Goal: Information Seeking & Learning: Learn about a topic

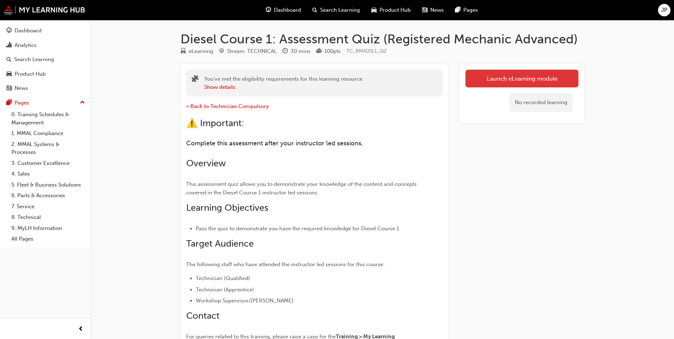
click at [508, 80] on link "Launch eLearning module" at bounding box center [521, 79] width 113 height 18
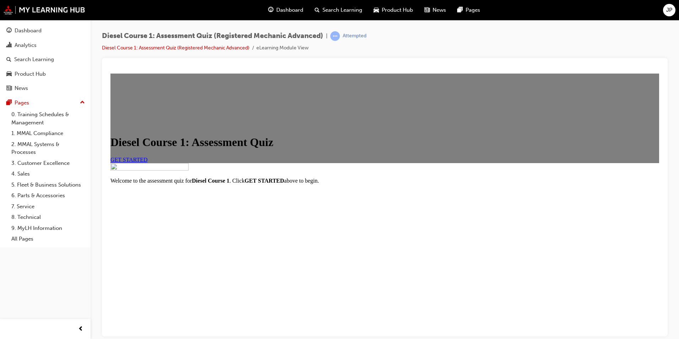
scroll to position [69, 0]
click at [148, 156] on span "GET STARTED" at bounding box center [128, 159] width 37 height 6
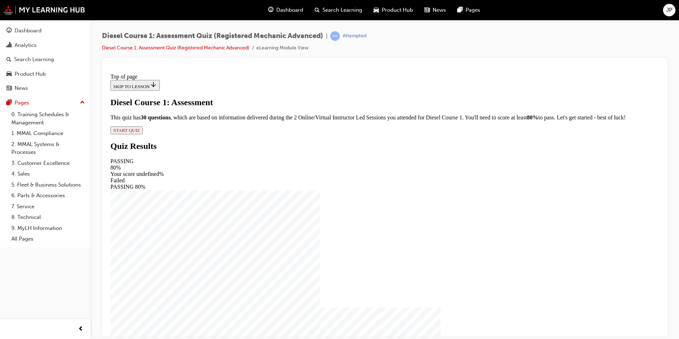
click at [140, 133] on span "START QUIZ" at bounding box center [126, 129] width 27 height 5
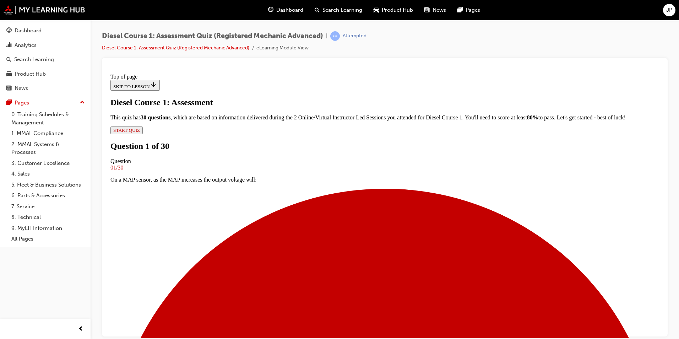
scroll to position [1, 0]
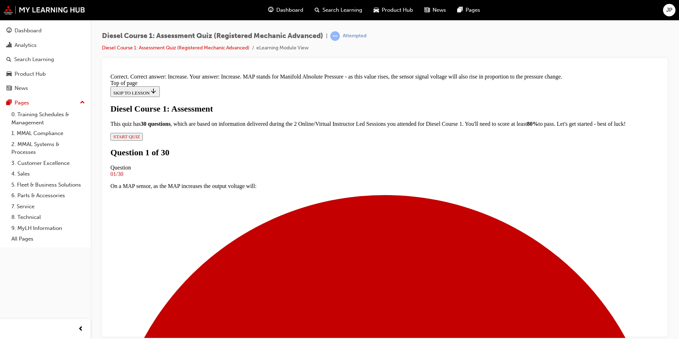
scroll to position [129, 0]
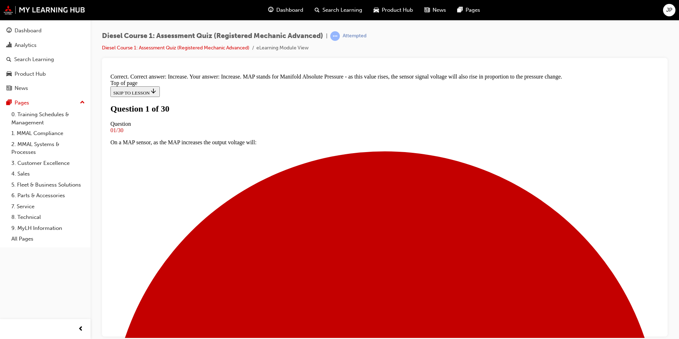
scroll to position [1, 0]
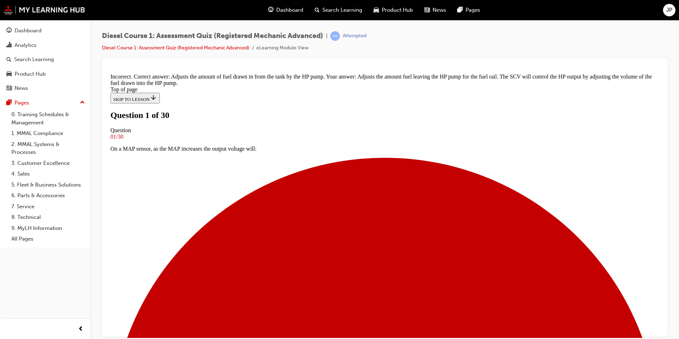
scroll to position [136, 0]
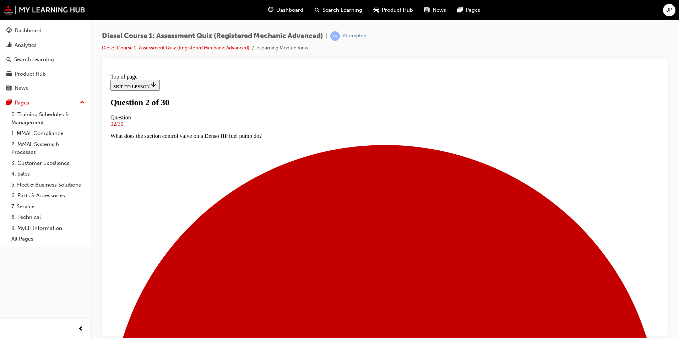
scroll to position [1, 0]
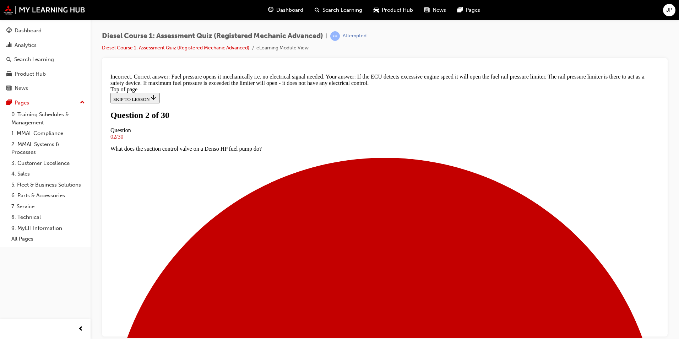
scroll to position [151, 0]
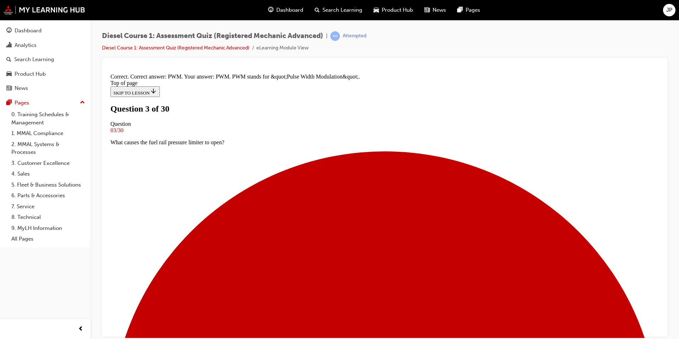
scroll to position [132, 0]
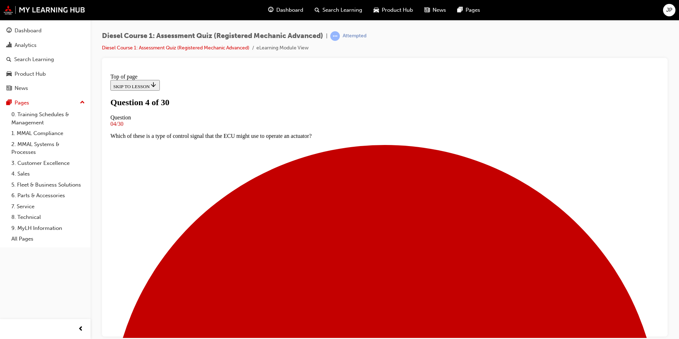
scroll to position [72, 0]
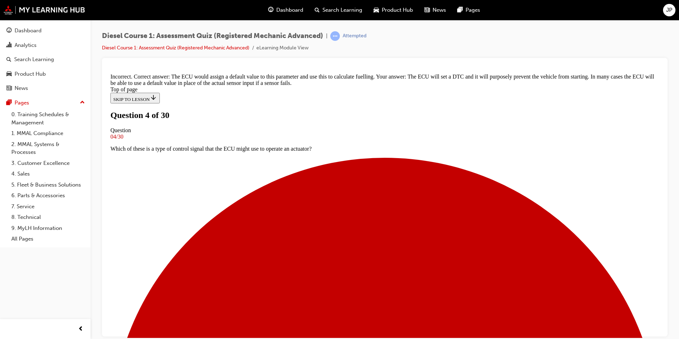
scroll to position [162, 0]
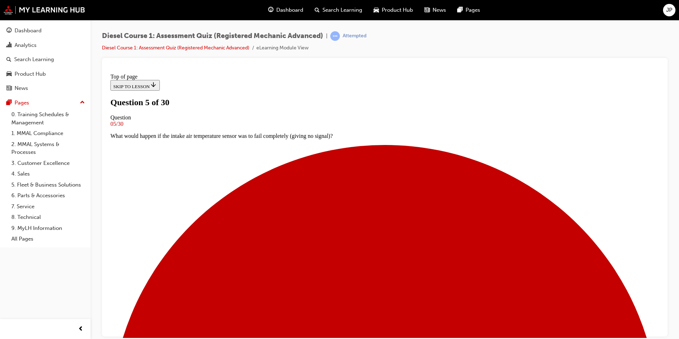
scroll to position [37, 0]
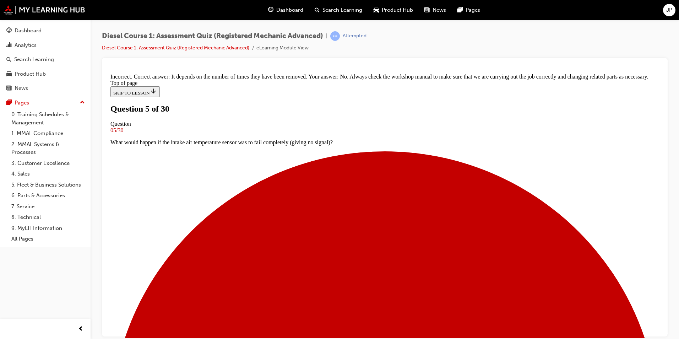
scroll to position [129, 0]
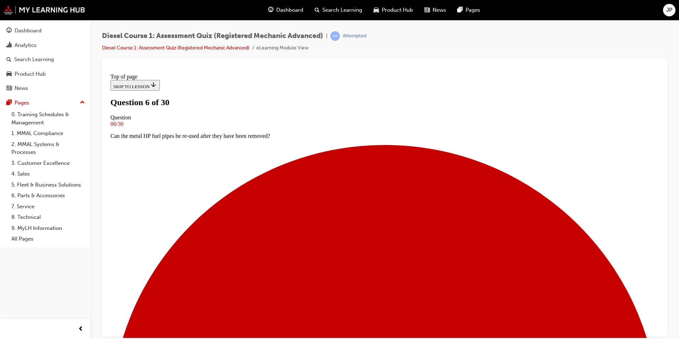
scroll to position [63, 0]
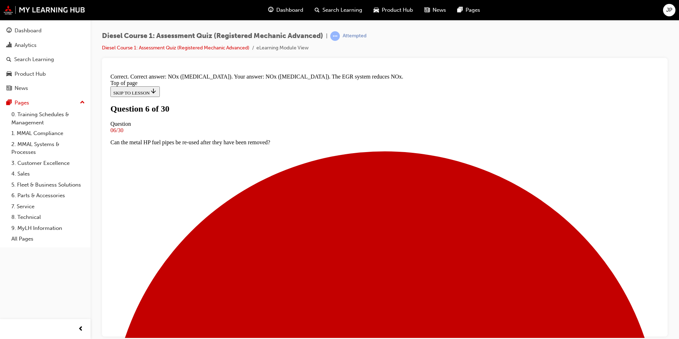
scroll to position [120, 0]
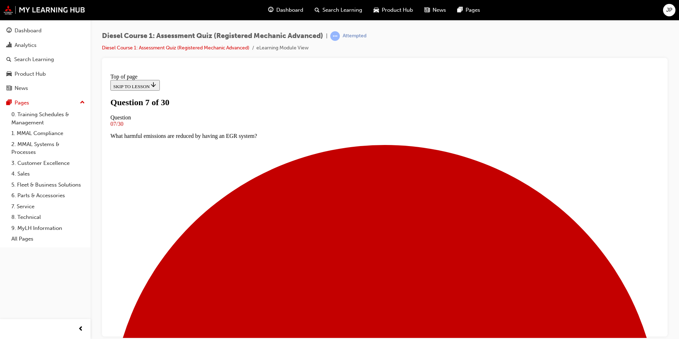
scroll to position [37, 0]
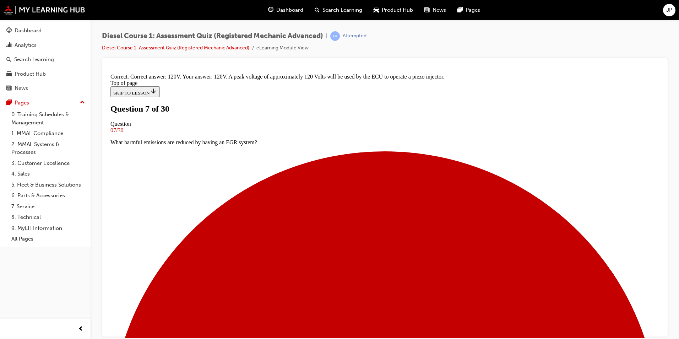
scroll to position [141, 0]
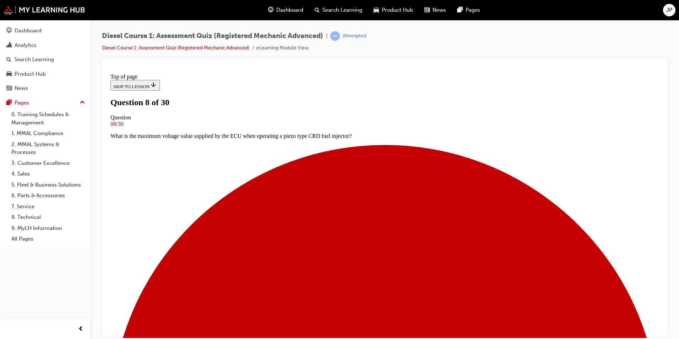
scroll to position [37, 0]
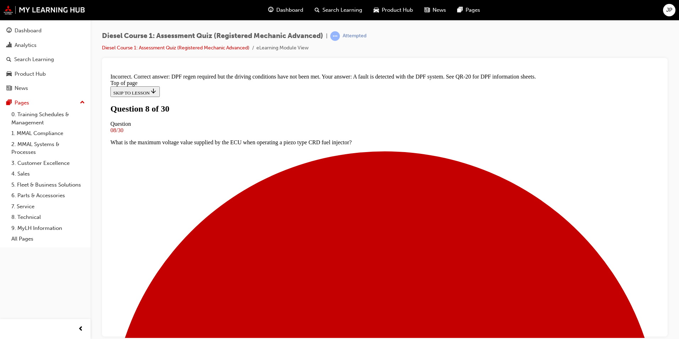
scroll to position [127, 0]
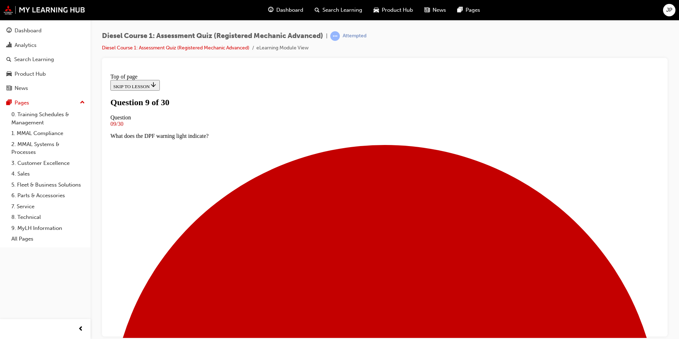
scroll to position [37, 0]
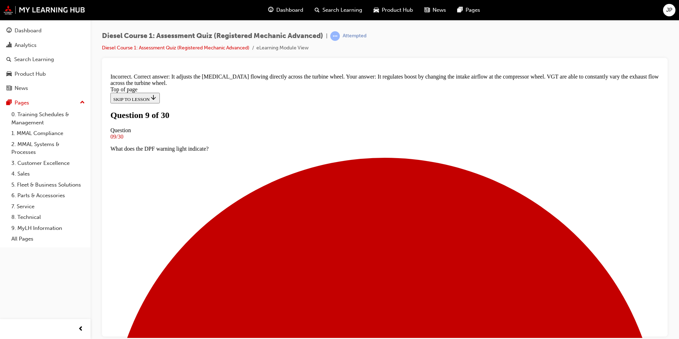
scroll to position [63, 0]
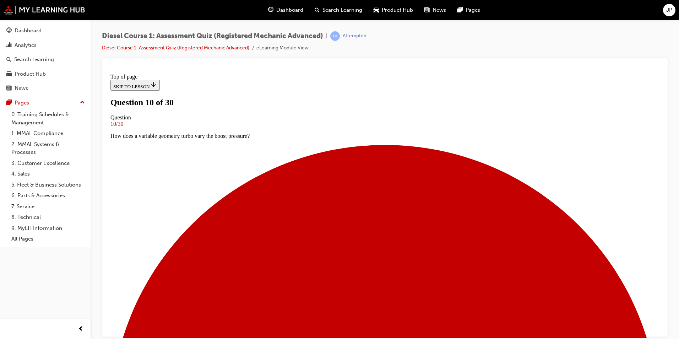
scroll to position [37, 0]
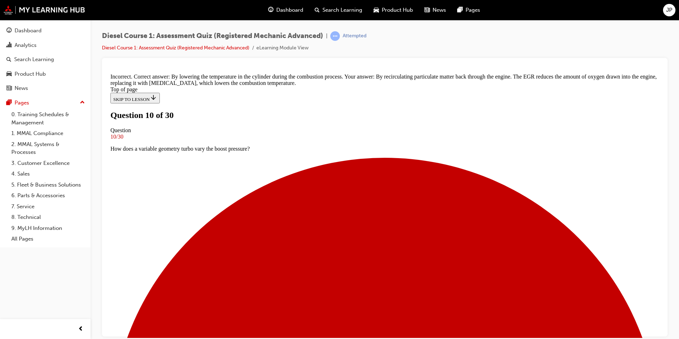
scroll to position [100, 0]
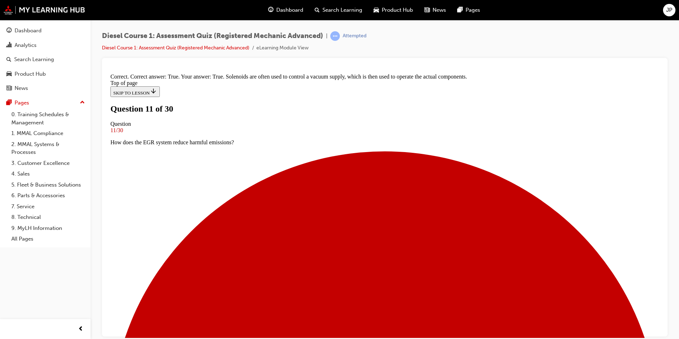
scroll to position [84, 0]
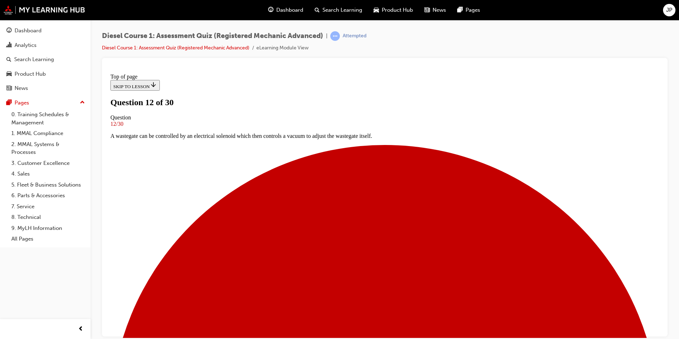
scroll to position [38, 0]
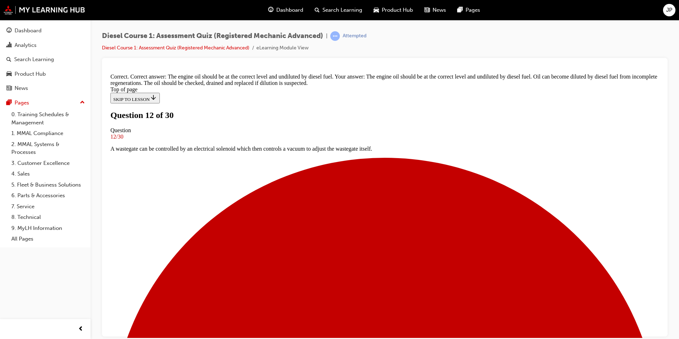
scroll to position [119, 0]
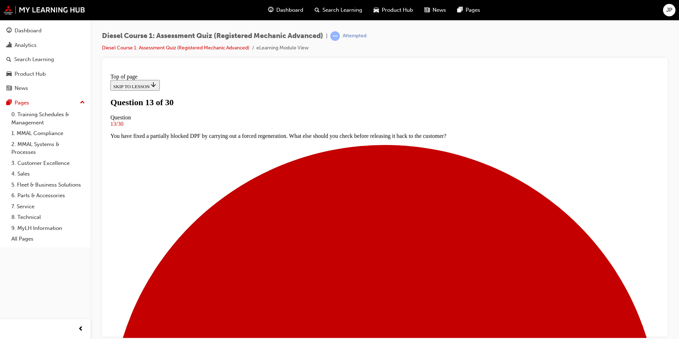
scroll to position [72, 0]
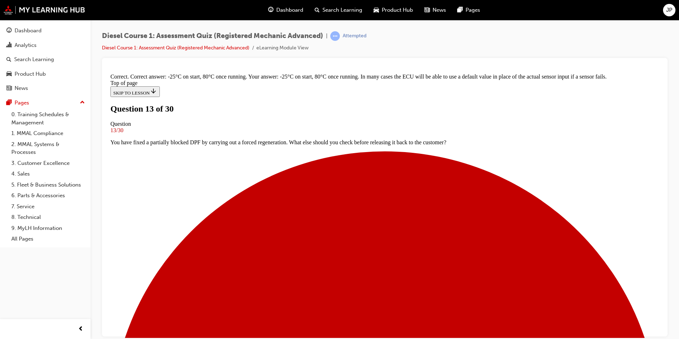
scroll to position [70, 0]
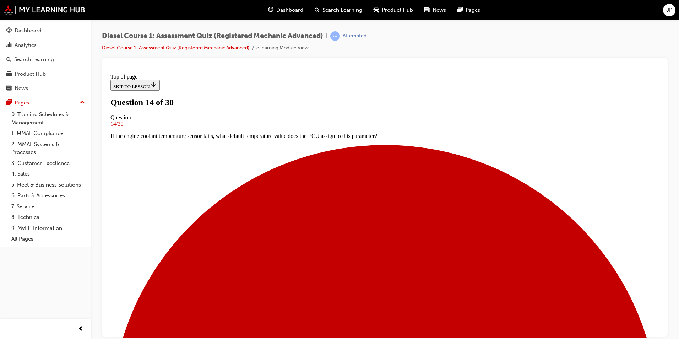
scroll to position [37, 0]
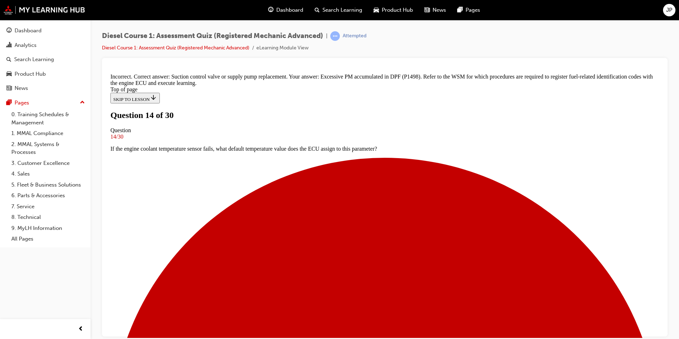
scroll to position [129, 0]
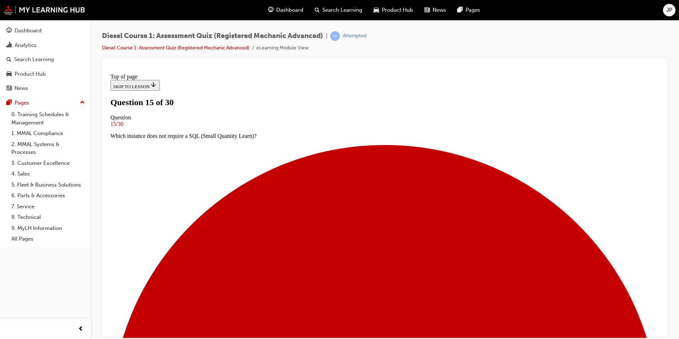
scroll to position [37, 0]
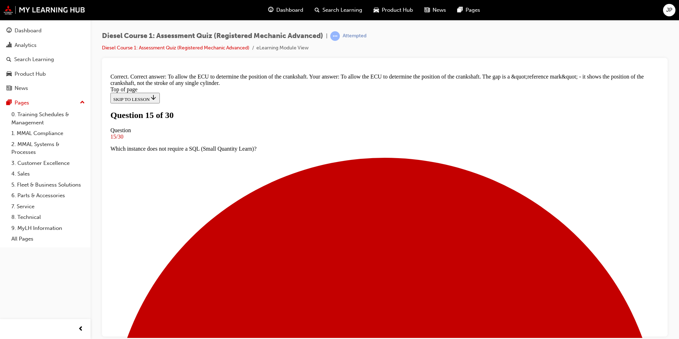
scroll to position [136, 0]
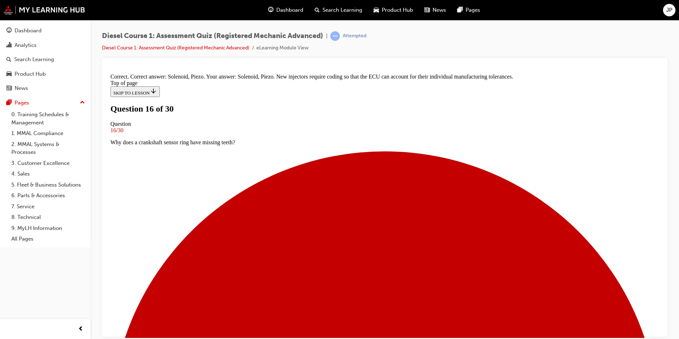
scroll to position [112, 0]
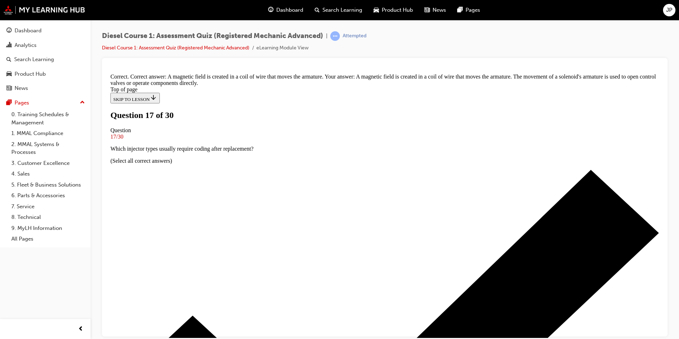
scroll to position [107, 0]
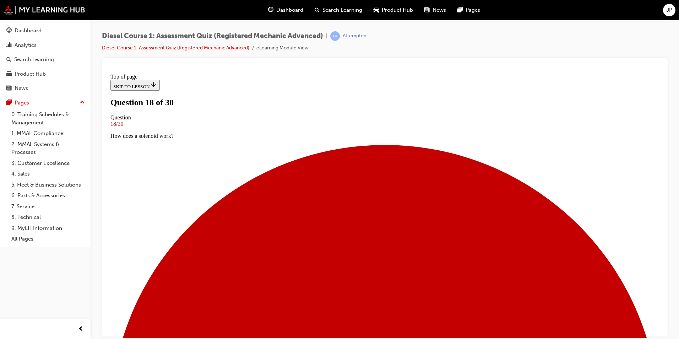
scroll to position [37, 0]
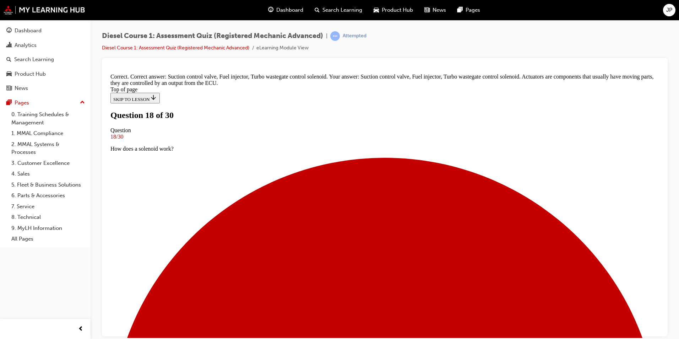
scroll to position [141, 0]
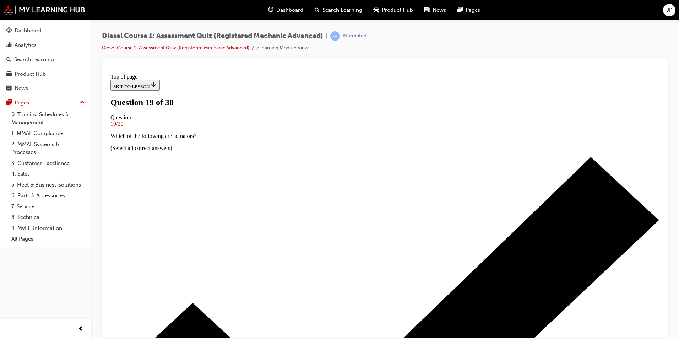
scroll to position [1, 0]
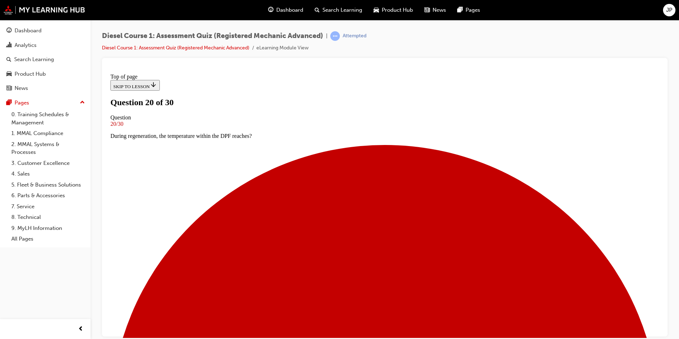
scroll to position [37, 0]
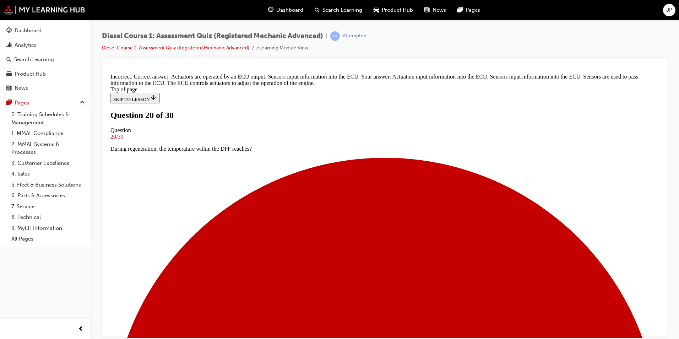
scroll to position [153, 0]
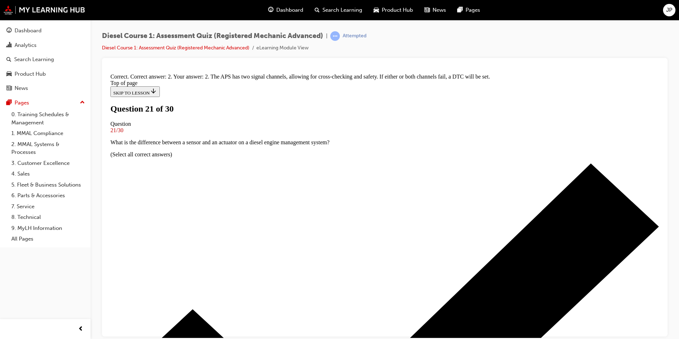
scroll to position [129, 0]
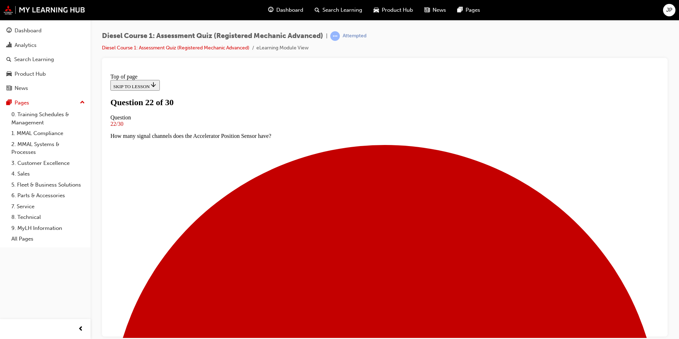
scroll to position [1, 0]
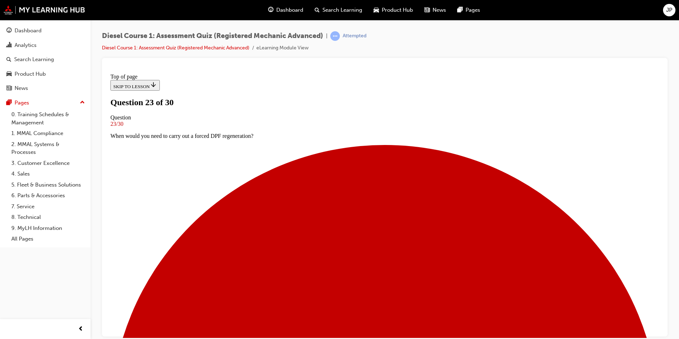
scroll to position [1, 0]
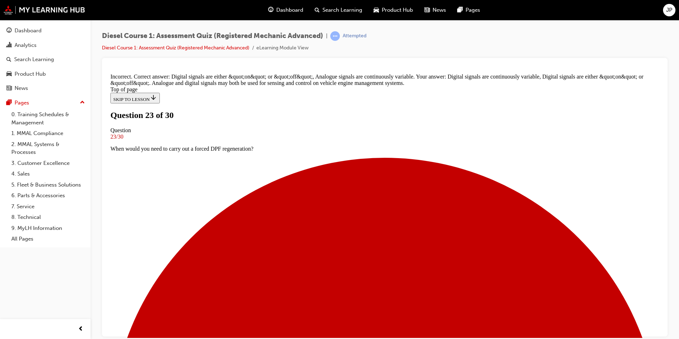
scroll to position [141, 0]
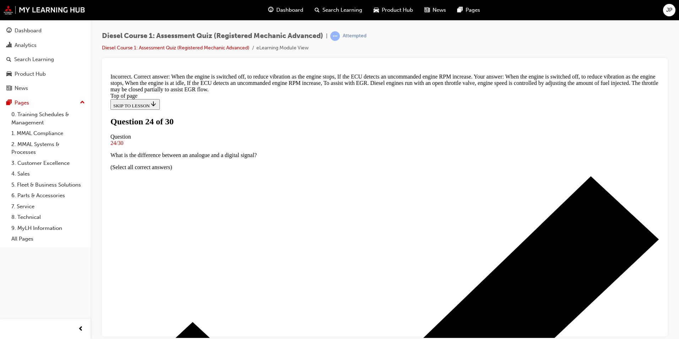
scroll to position [144, 0]
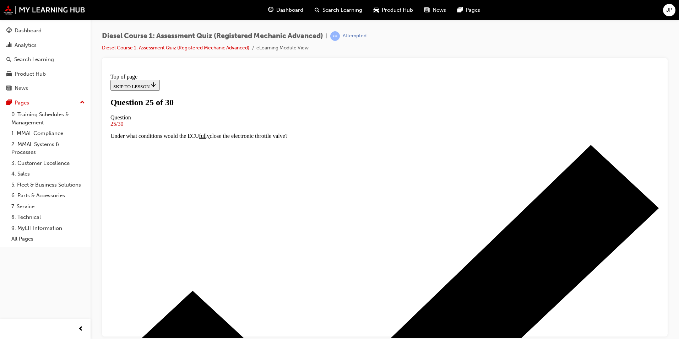
scroll to position [1, 0]
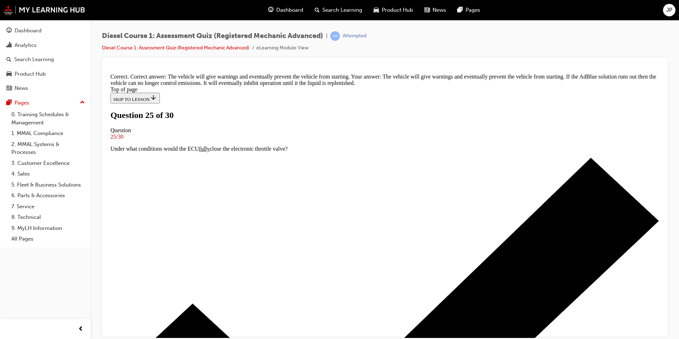
scroll to position [107, 0]
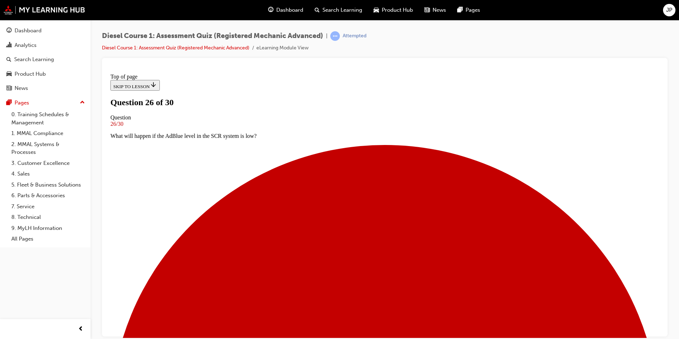
scroll to position [37, 0]
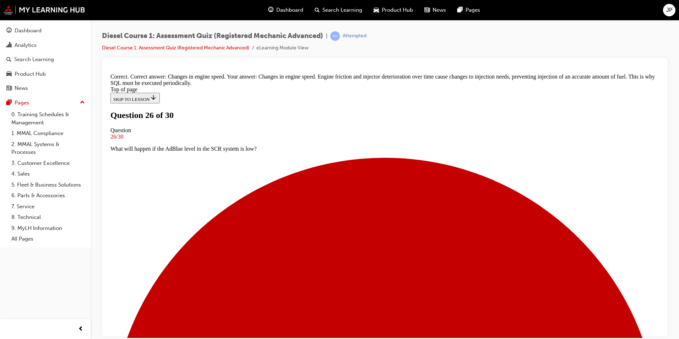
scroll to position [149, 0]
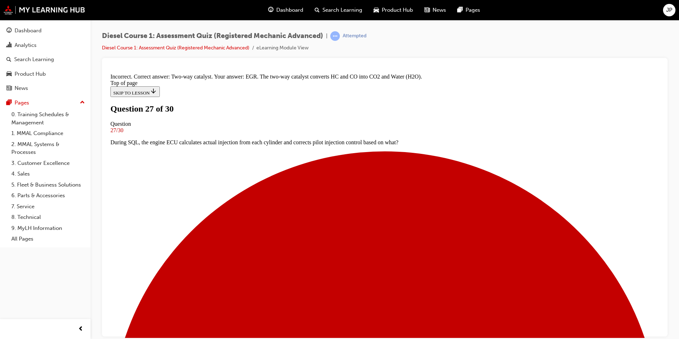
scroll to position [121, 0]
drag, startPoint x: 390, startPoint y: 305, endPoint x: 550, endPoint y: 235, distance: 174.4
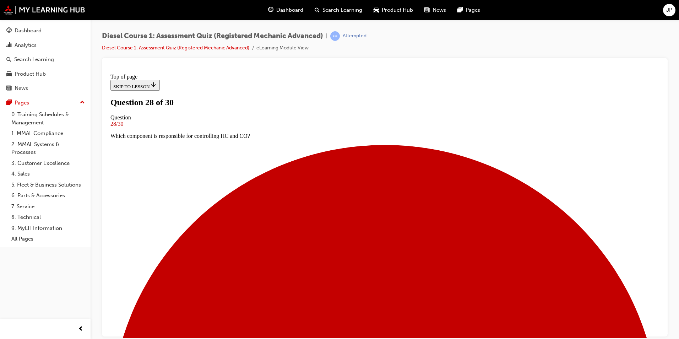
scroll to position [1, 0]
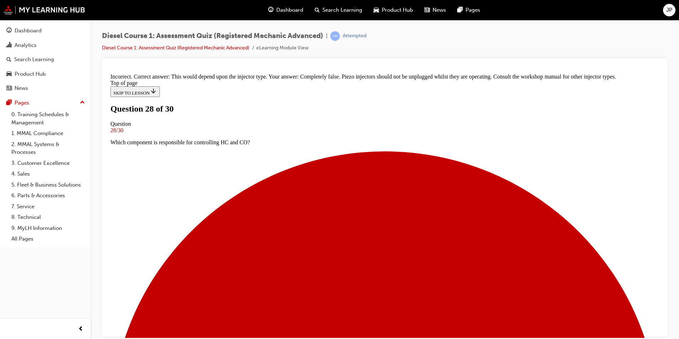
scroll to position [100, 0]
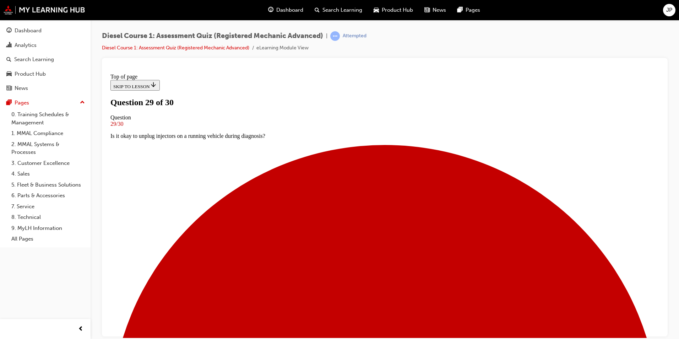
scroll to position [37, 0]
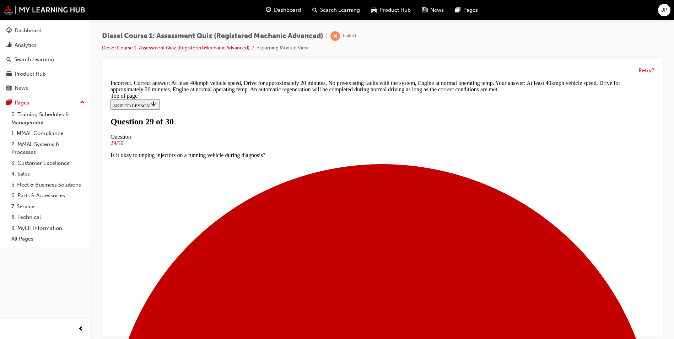
scroll to position [5, 0]
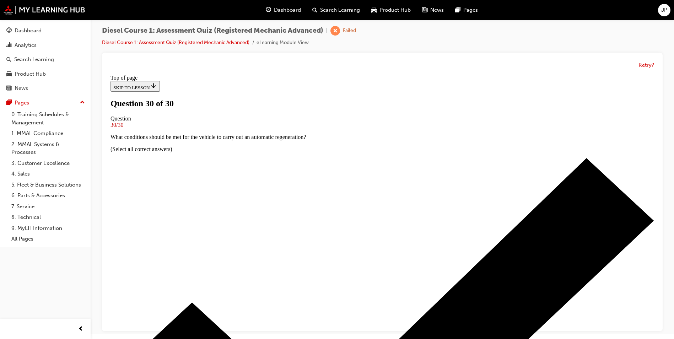
scroll to position [96, 0]
click at [646, 67] on button "Retry?" at bounding box center [646, 65] width 16 height 8
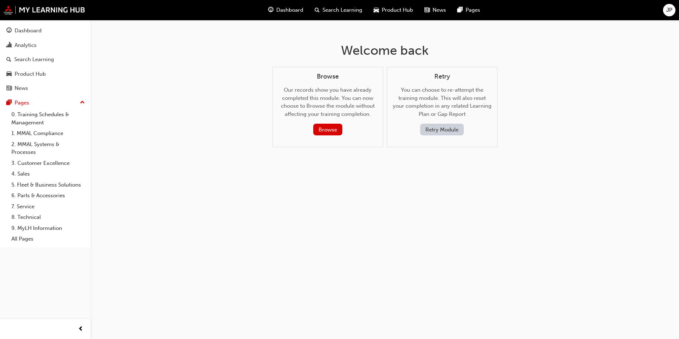
click at [442, 130] on button "Retry Module" at bounding box center [442, 130] width 44 height 12
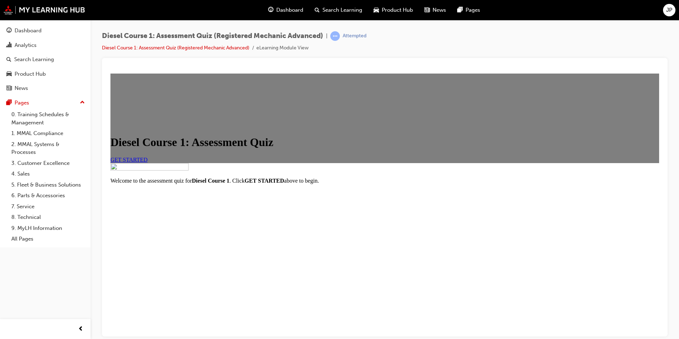
scroll to position [69, 0]
click at [284, 183] on strong "GET STARTED" at bounding box center [264, 180] width 39 height 6
click at [435, 184] on p "Welcome to the assessment quiz for Diesel Course 1 . Click GET STARTED above to…" at bounding box center [384, 180] width 549 height 6
click at [284, 183] on strong "GET STARTED" at bounding box center [264, 180] width 39 height 6
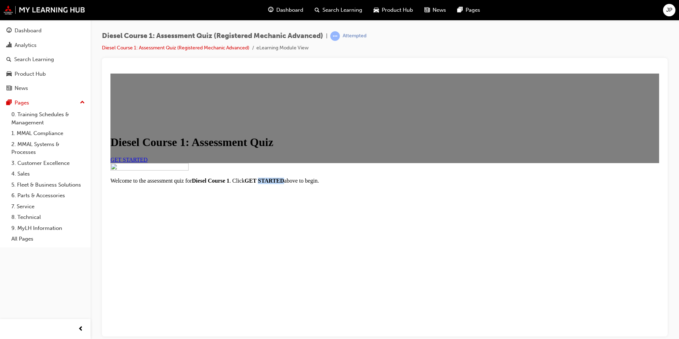
click at [148, 157] on link "GET STARTED" at bounding box center [128, 159] width 37 height 6
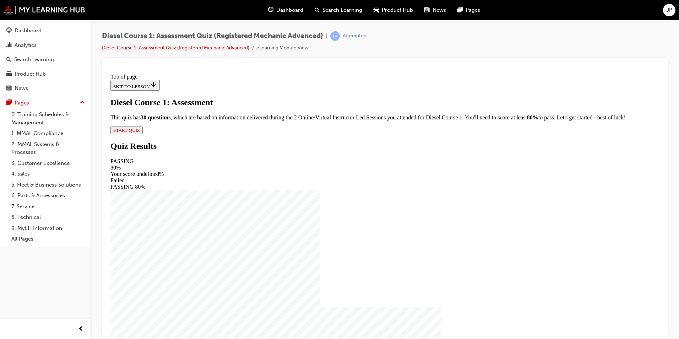
click at [140, 133] on span "START QUIZ" at bounding box center [126, 129] width 27 height 5
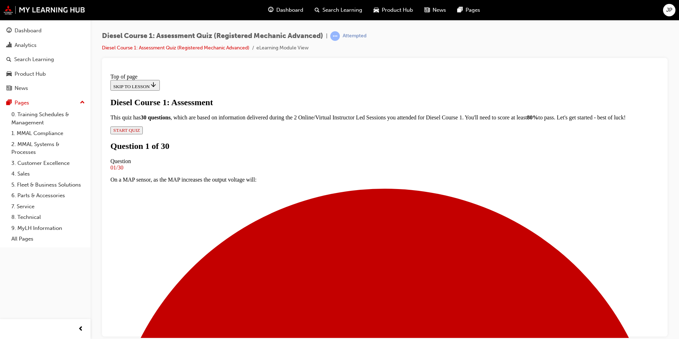
scroll to position [1, 0]
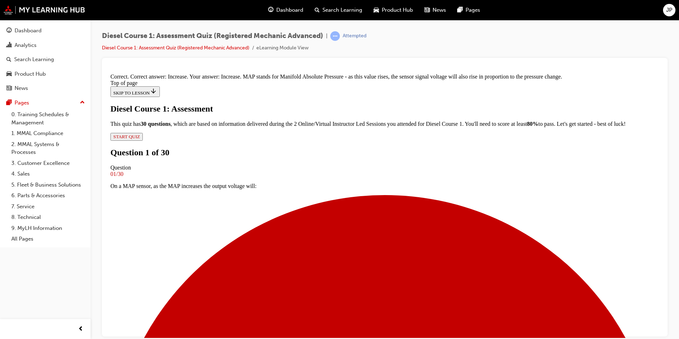
scroll to position [129, 0]
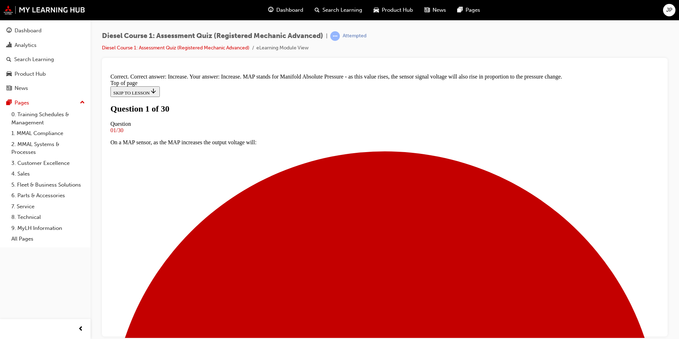
scroll to position [1, 0]
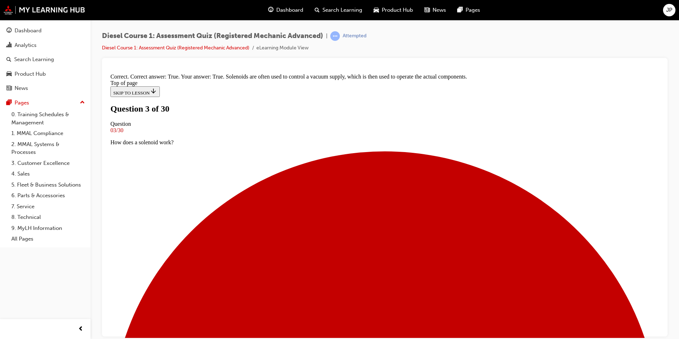
scroll to position [84, 0]
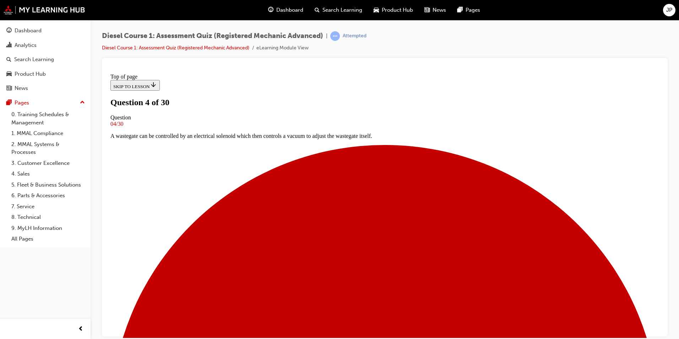
scroll to position [1, 0]
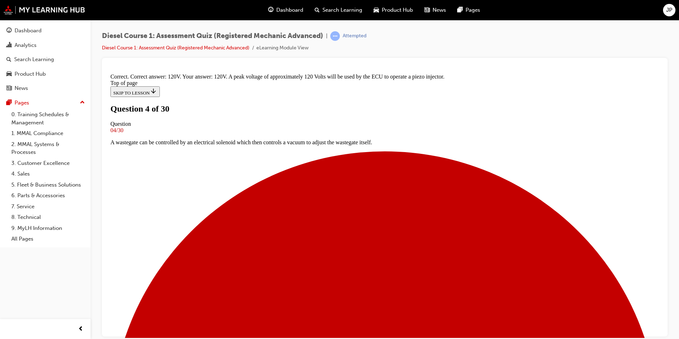
scroll to position [141, 0]
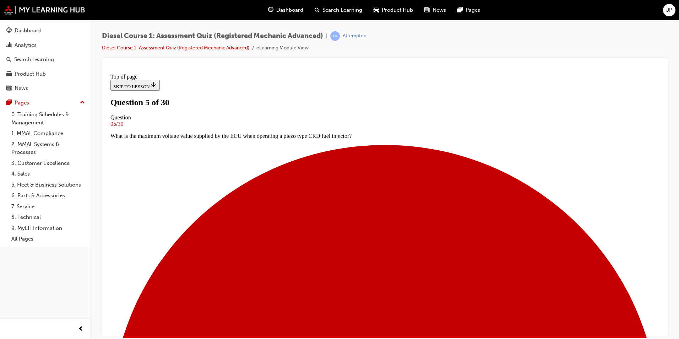
scroll to position [1, 0]
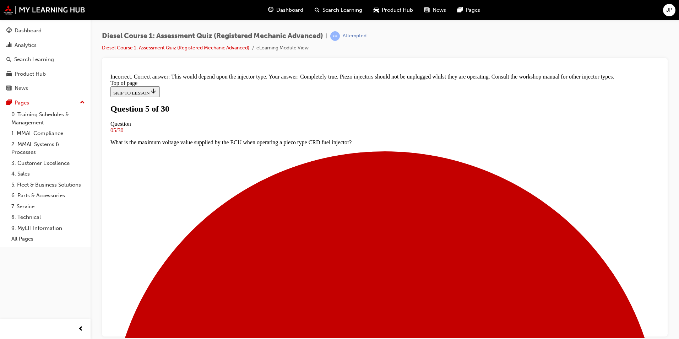
scroll to position [100, 0]
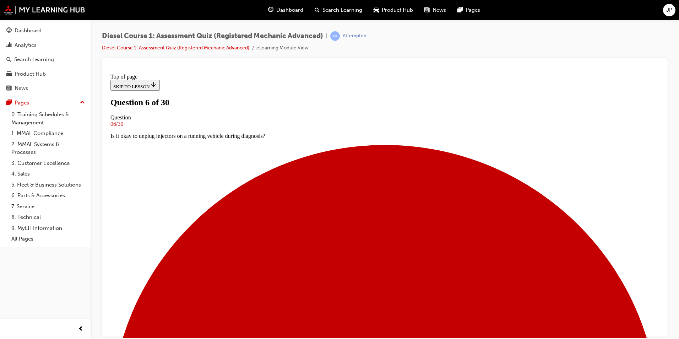
scroll to position [53, 0]
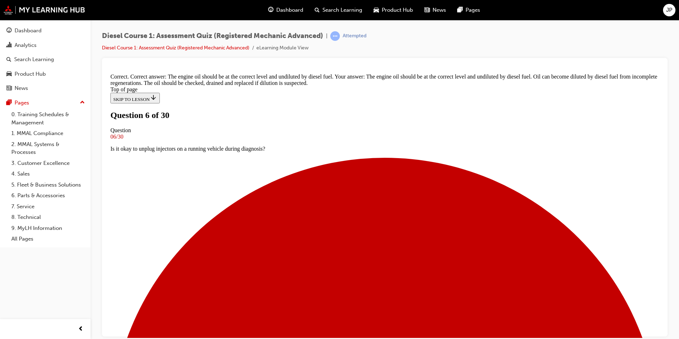
scroll to position [119, 0]
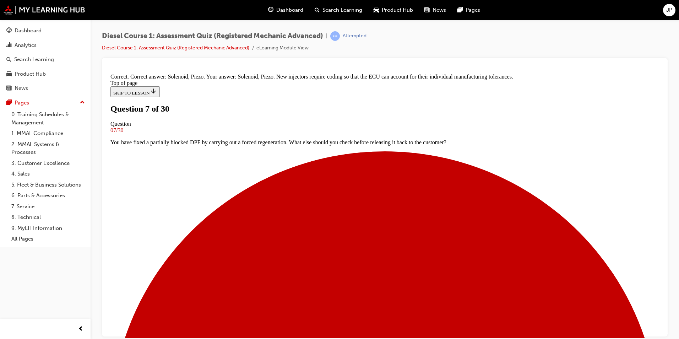
scroll to position [112, 0]
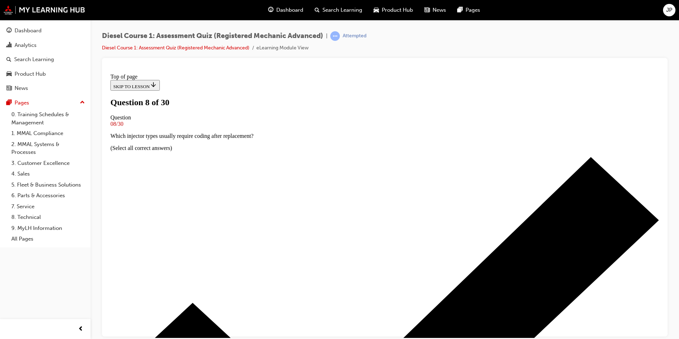
scroll to position [1, 0]
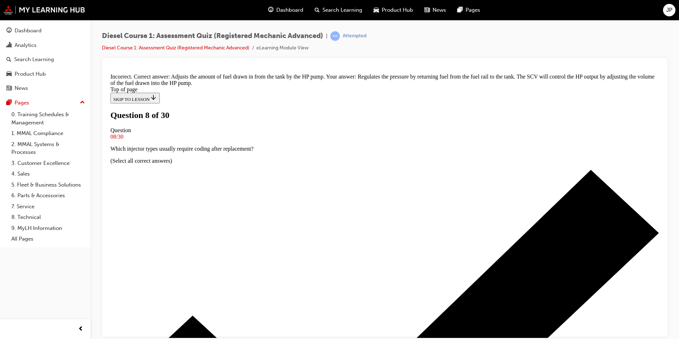
scroll to position [65, 0]
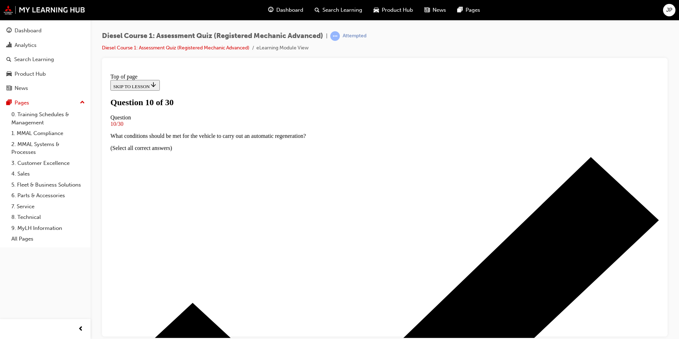
scroll to position [37, 0]
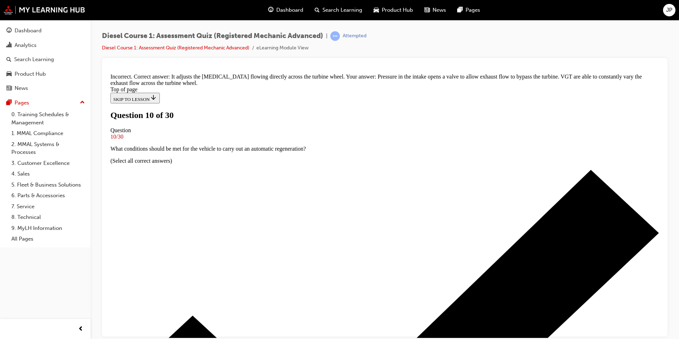
scroll to position [134, 0]
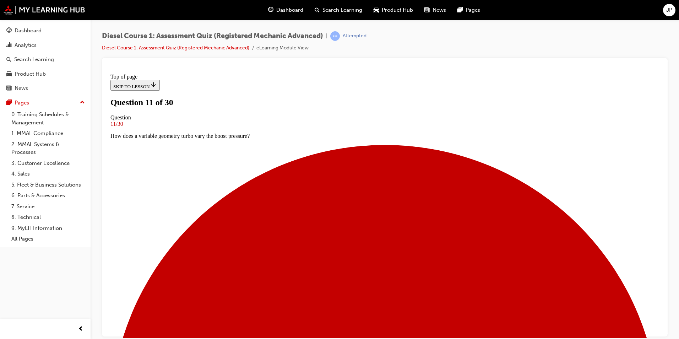
scroll to position [37, 0]
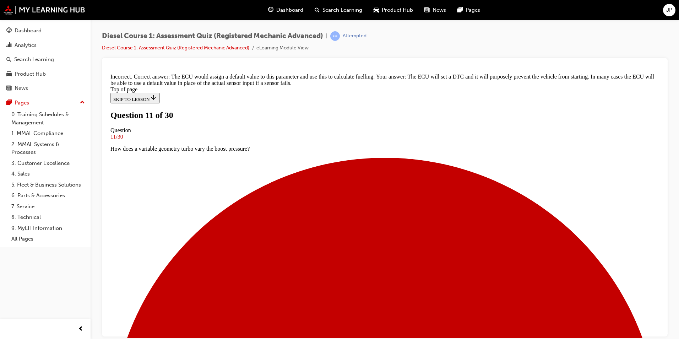
scroll to position [162, 0]
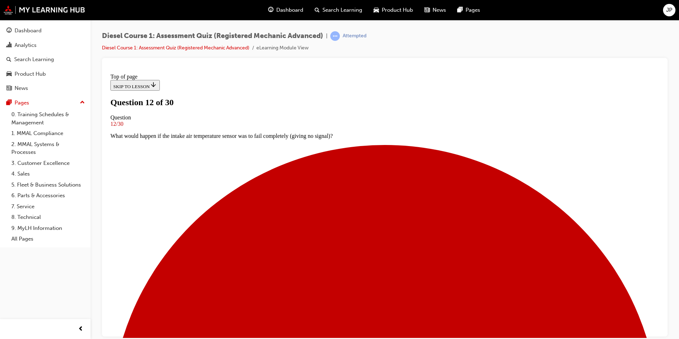
scroll to position [37, 0]
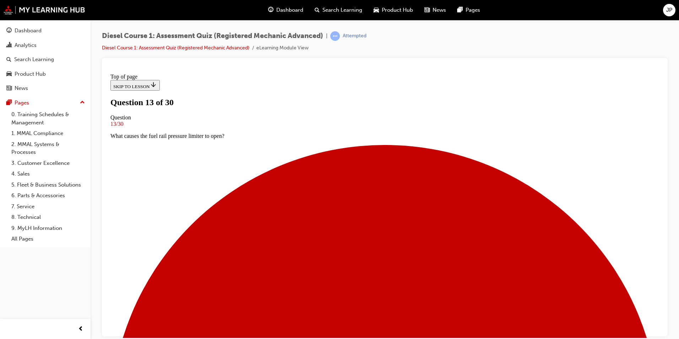
scroll to position [1, 0]
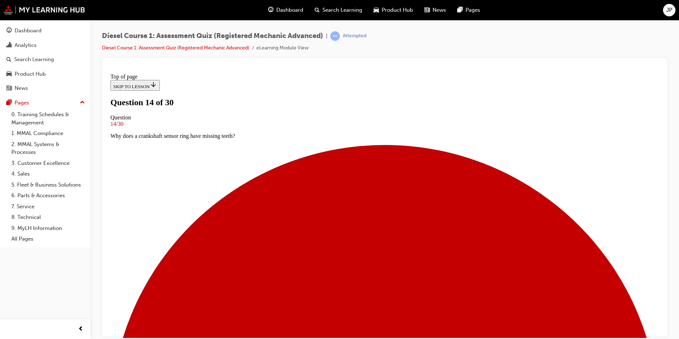
scroll to position [1, 0]
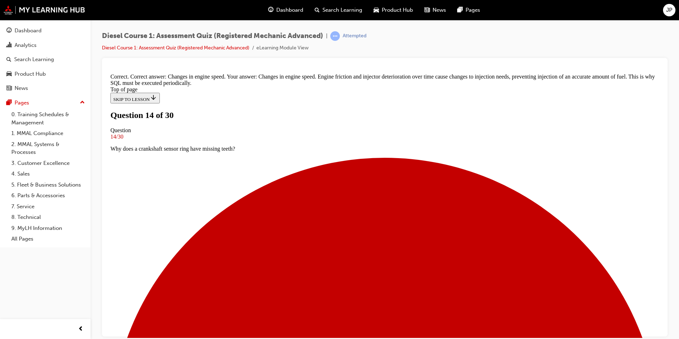
scroll to position [149, 0]
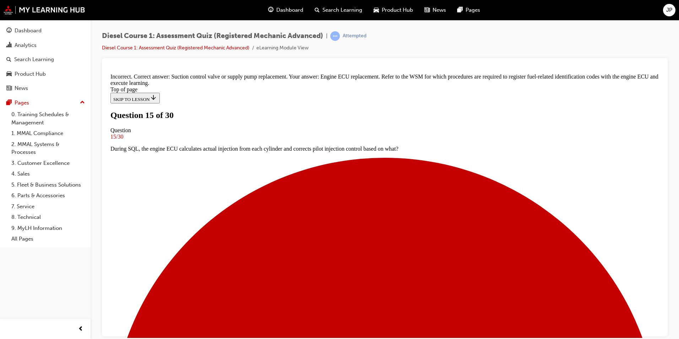
scroll to position [129, 0]
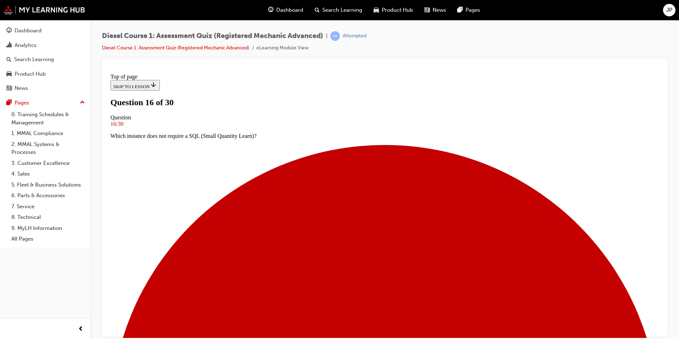
scroll to position [1, 0]
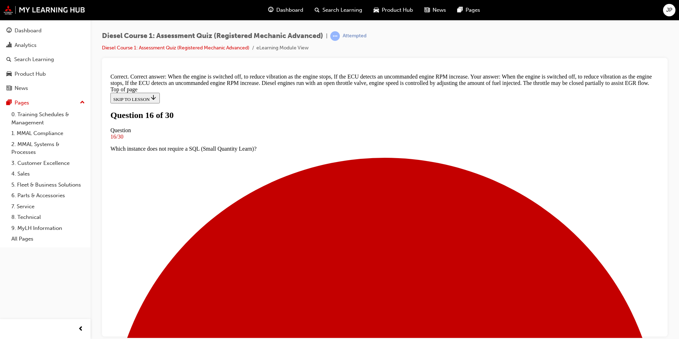
scroll to position [144, 0]
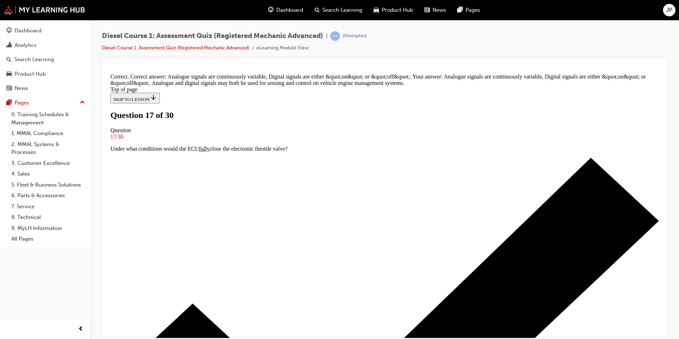
scroll to position [141, 0]
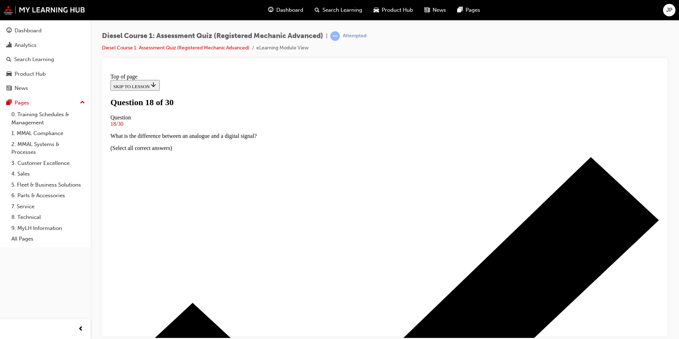
scroll to position [37, 0]
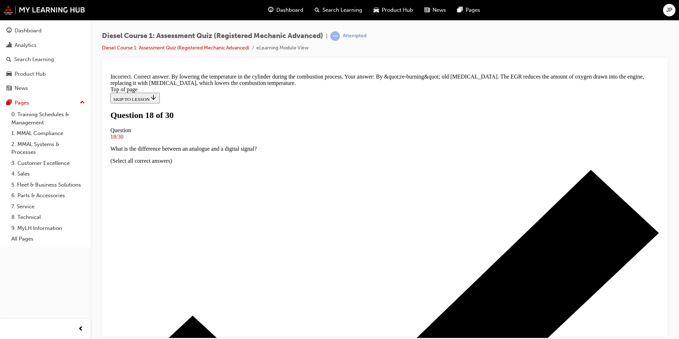
scroll to position [136, 0]
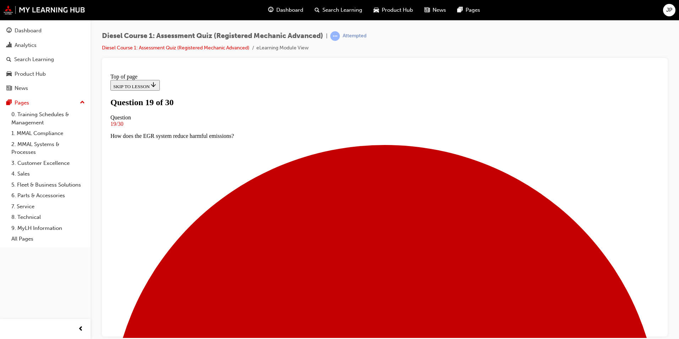
scroll to position [1, 0]
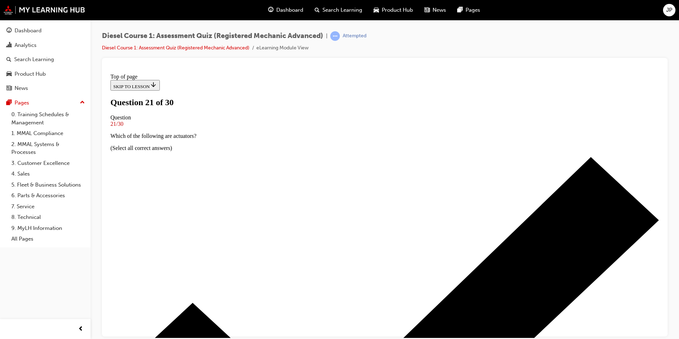
scroll to position [1, 0]
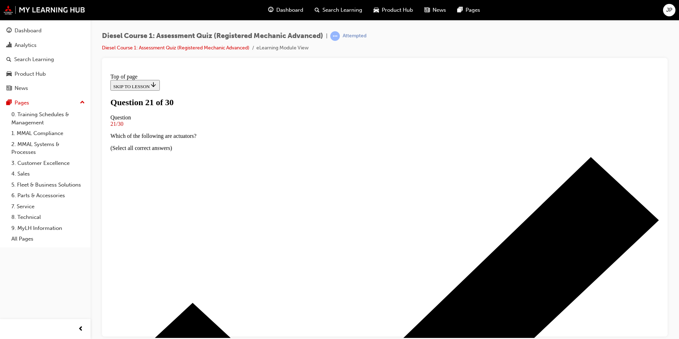
scroll to position [37, 0]
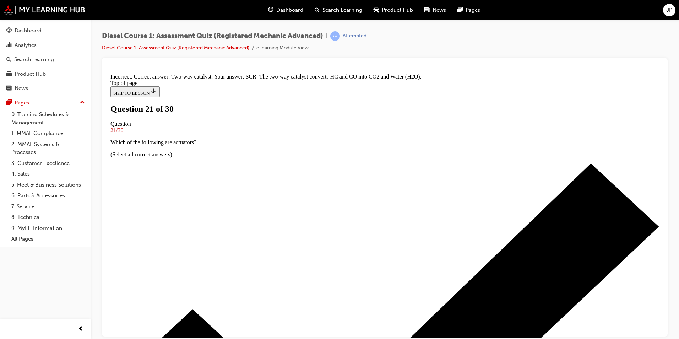
scroll to position [121, 0]
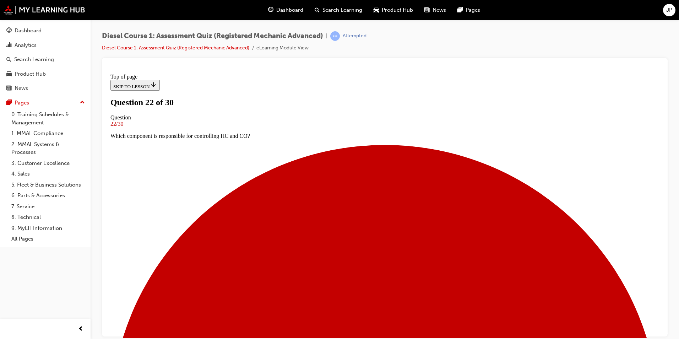
scroll to position [1, 0]
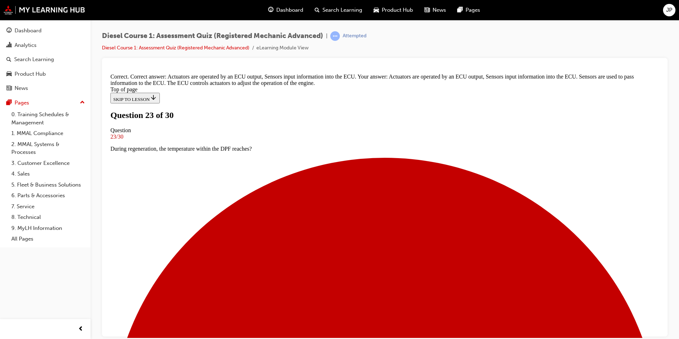
scroll to position [153, 0]
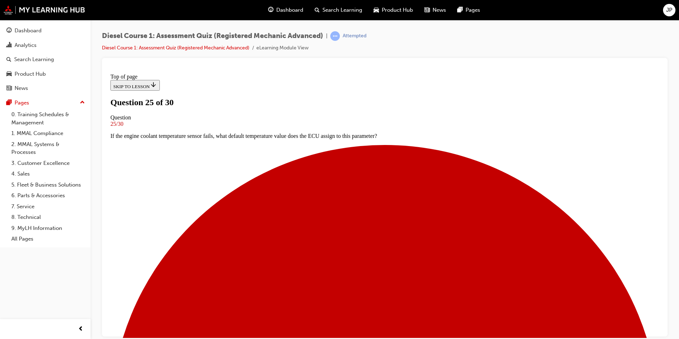
scroll to position [1, 0]
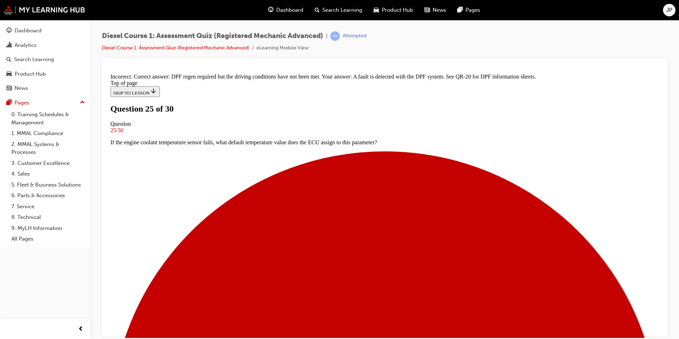
scroll to position [56, 0]
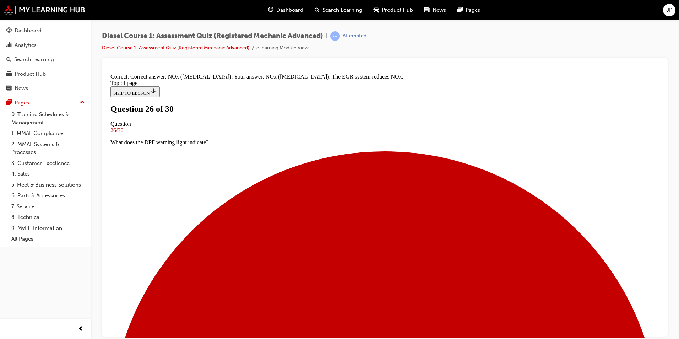
scroll to position [120, 0]
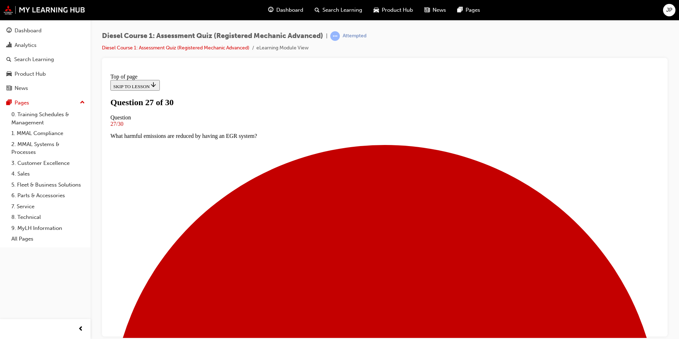
scroll to position [1, 0]
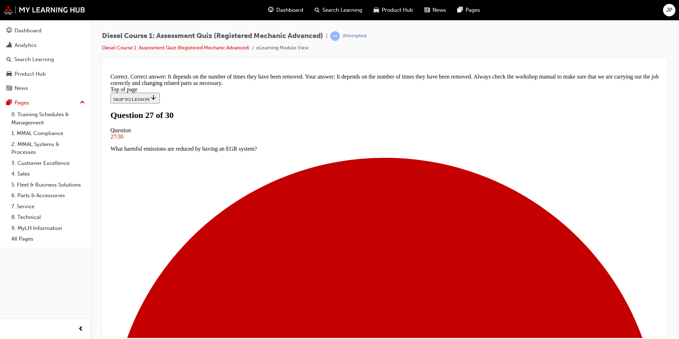
scroll to position [129, 0]
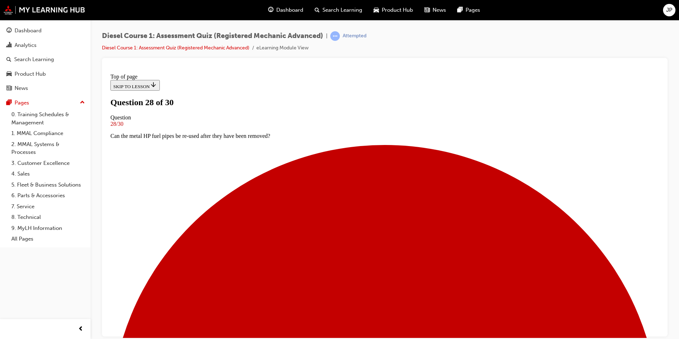
scroll to position [1, 0]
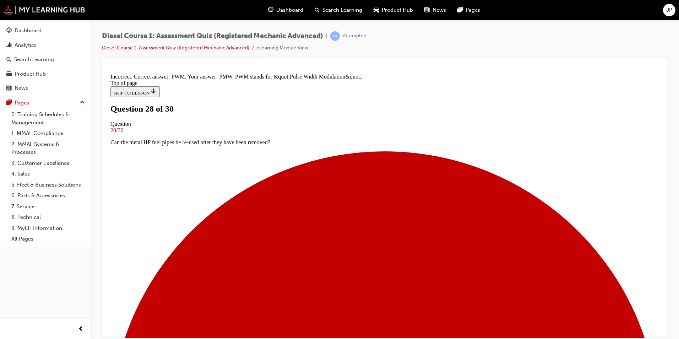
scroll to position [132, 0]
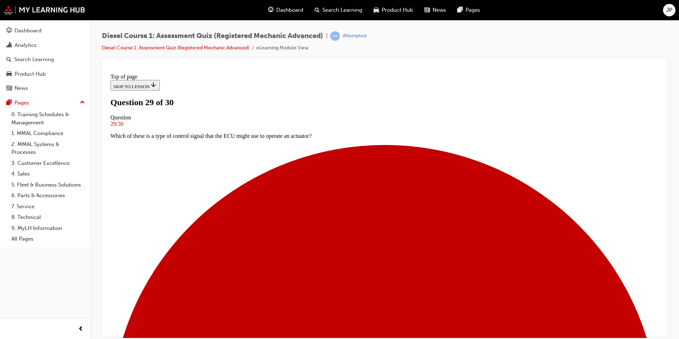
scroll to position [37, 0]
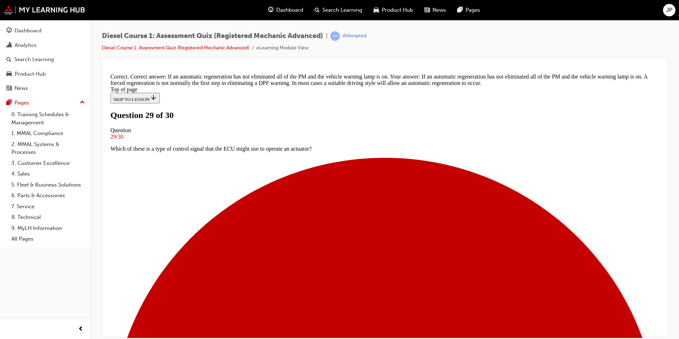
scroll to position [144, 0]
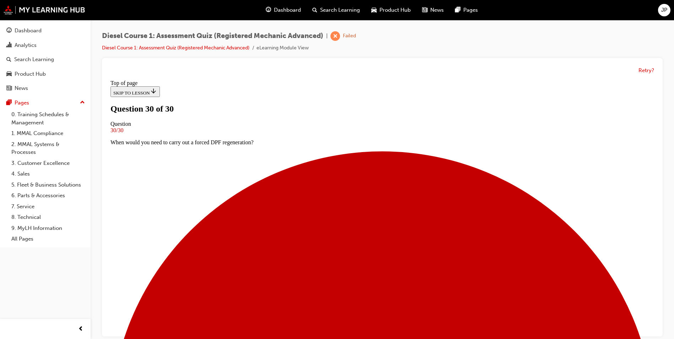
scroll to position [72, 0]
drag, startPoint x: 406, startPoint y: 327, endPoint x: 414, endPoint y: 316, distance: 13.9
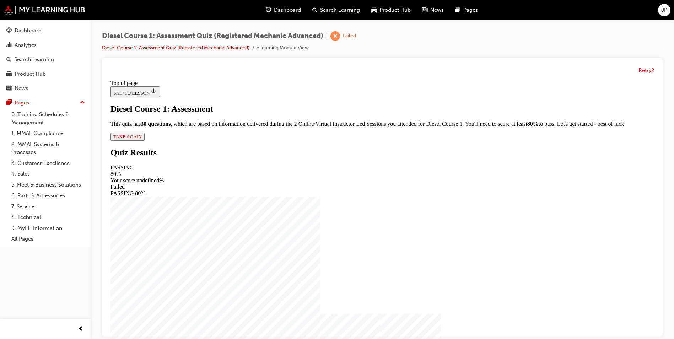
click at [142, 139] on span "TAKE AGAIN" at bounding box center [127, 136] width 28 height 5
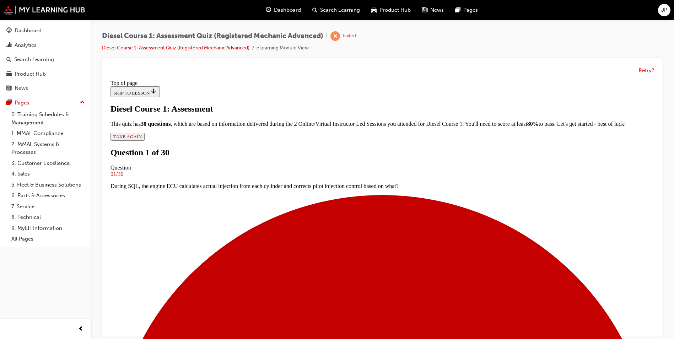
scroll to position [1, 0]
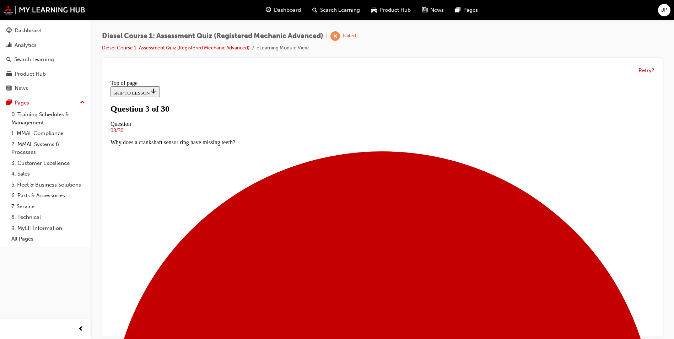
drag, startPoint x: 322, startPoint y: 255, endPoint x: 310, endPoint y: 286, distance: 33.4
drag, startPoint x: 312, startPoint y: 314, endPoint x: 351, endPoint y: 295, distance: 43.4
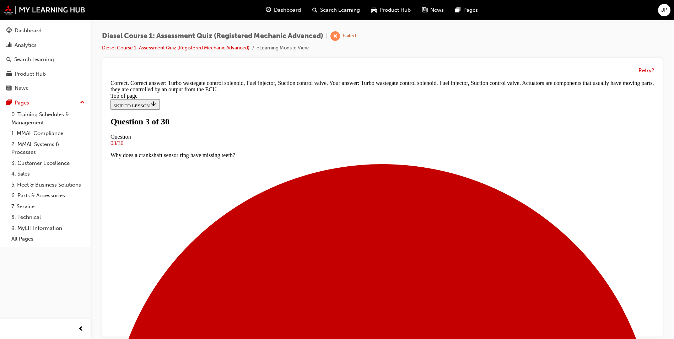
scroll to position [141, 0]
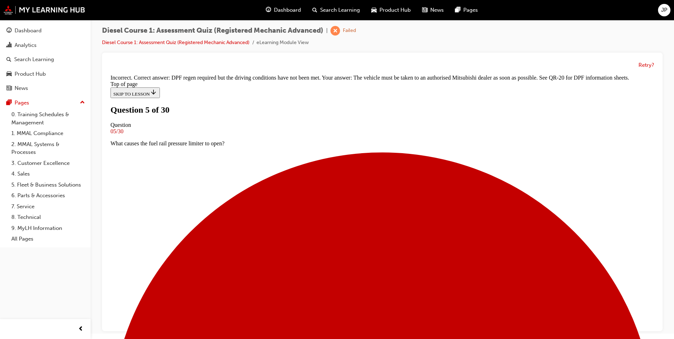
scroll to position [21, 0]
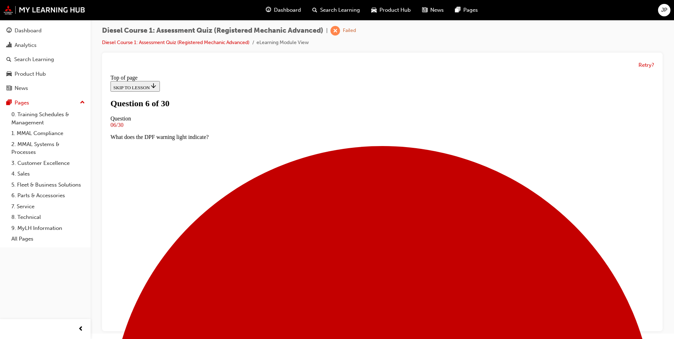
scroll to position [1, 0]
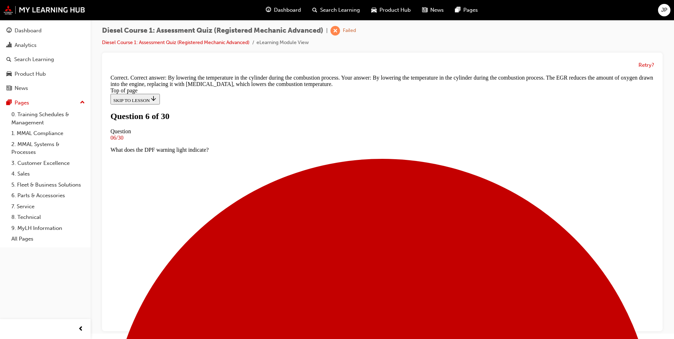
scroll to position [136, 0]
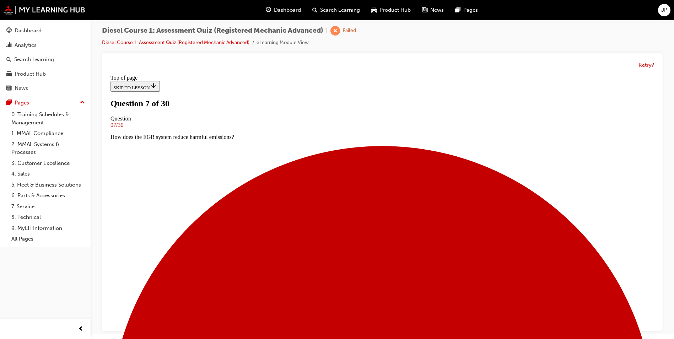
scroll to position [1, 0]
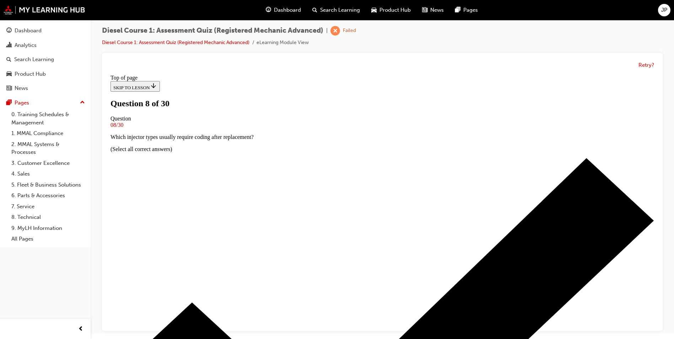
scroll to position [37, 0]
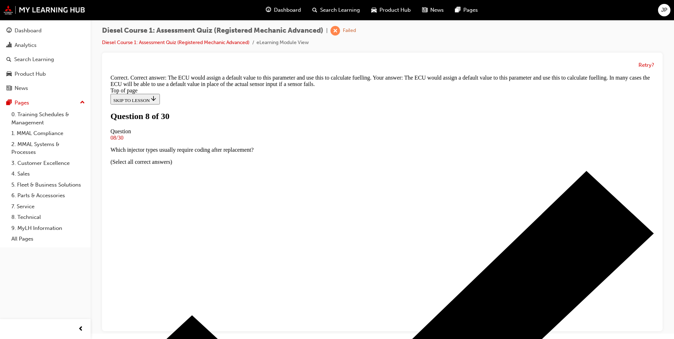
scroll to position [162, 0]
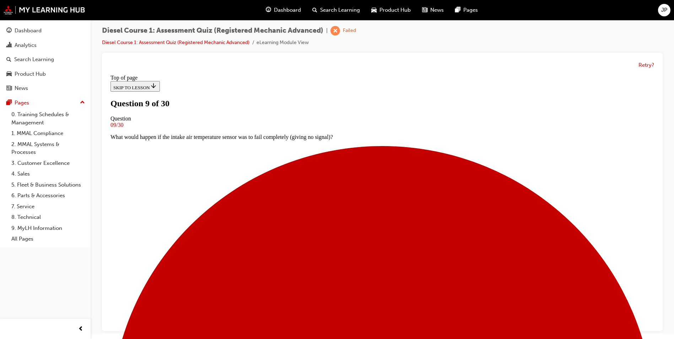
drag, startPoint x: 327, startPoint y: 290, endPoint x: 326, endPoint y: 295, distance: 5.4
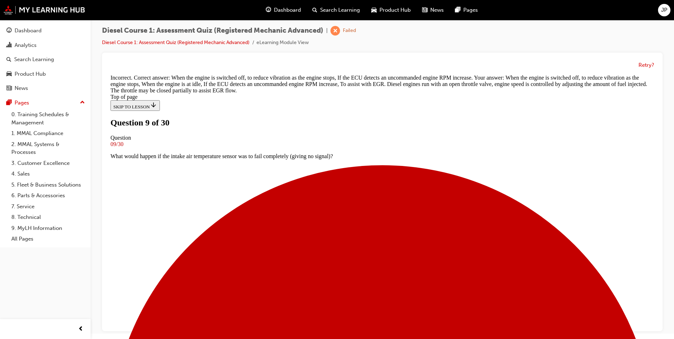
scroll to position [108, 0]
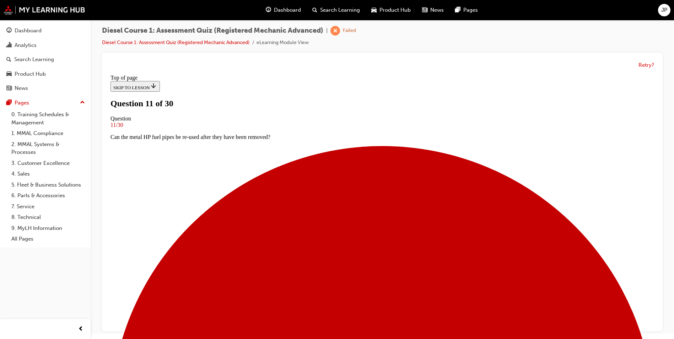
scroll to position [1, 0]
drag, startPoint x: 305, startPoint y: 202, endPoint x: 312, endPoint y: 210, distance: 10.4
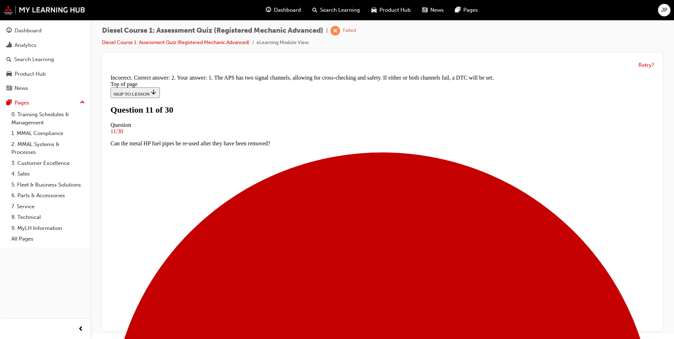
scroll to position [129, 0]
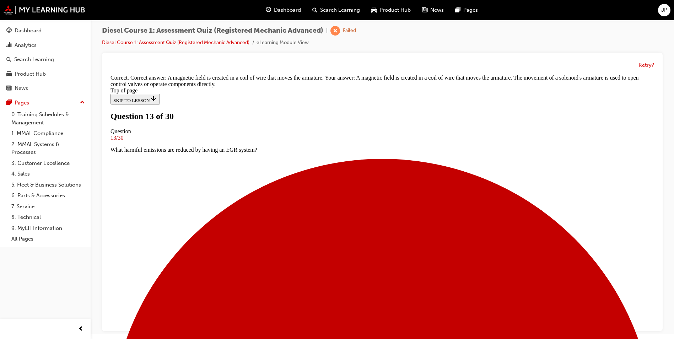
scroll to position [107, 0]
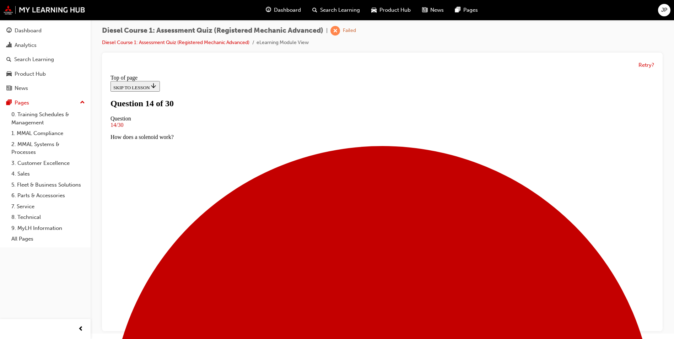
scroll to position [1, 0]
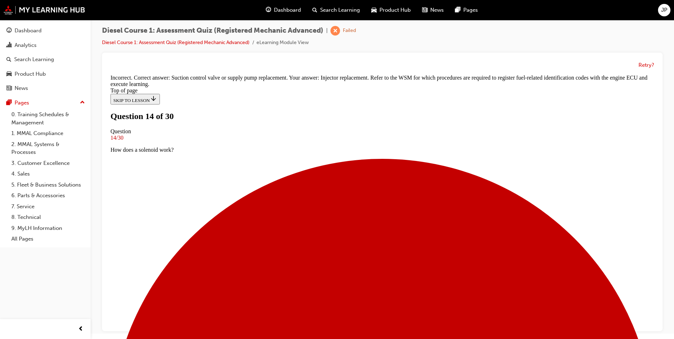
scroll to position [129, 0]
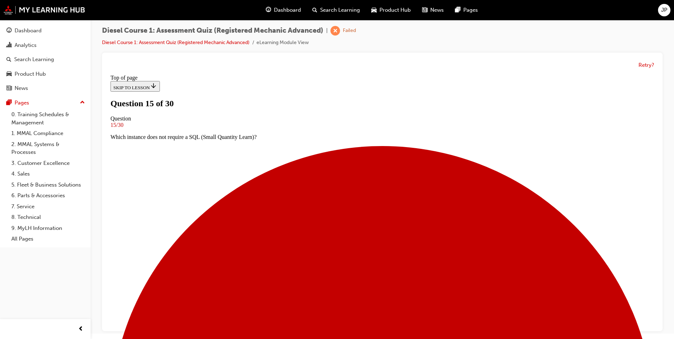
scroll to position [1, 0]
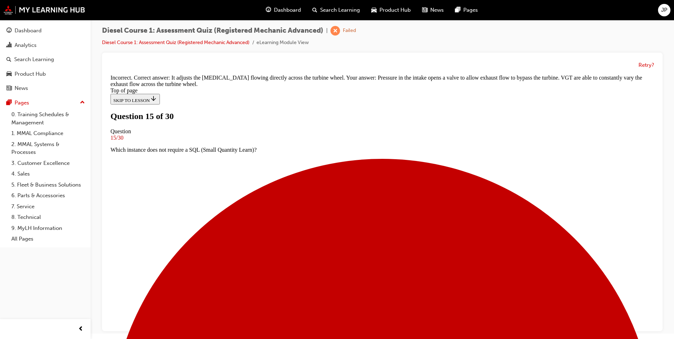
scroll to position [63, 0]
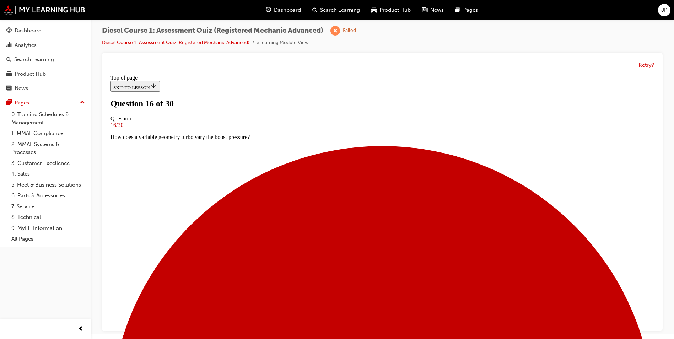
scroll to position [1, 0]
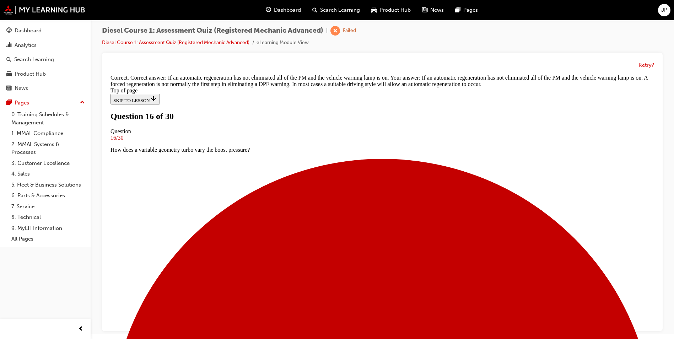
scroll to position [144, 0]
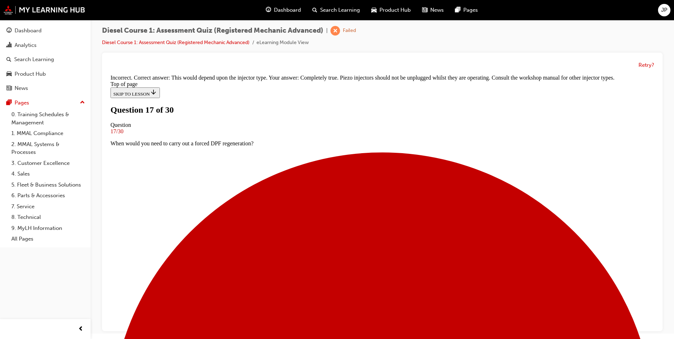
scroll to position [100, 0]
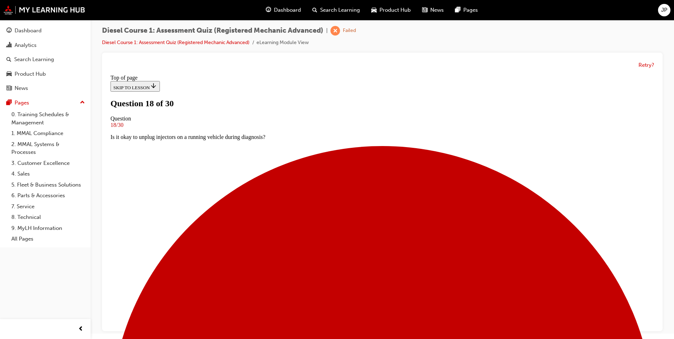
scroll to position [1, 0]
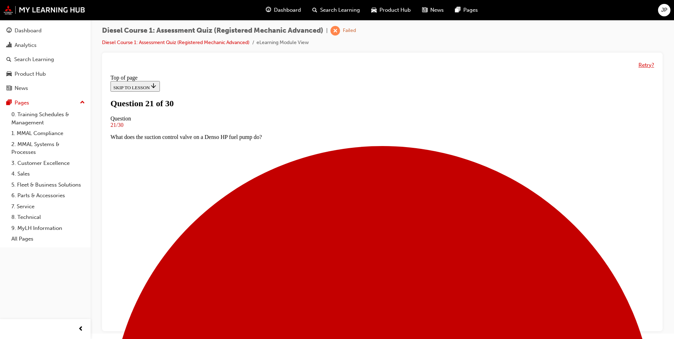
click at [646, 64] on button "Retry?" at bounding box center [646, 65] width 16 height 8
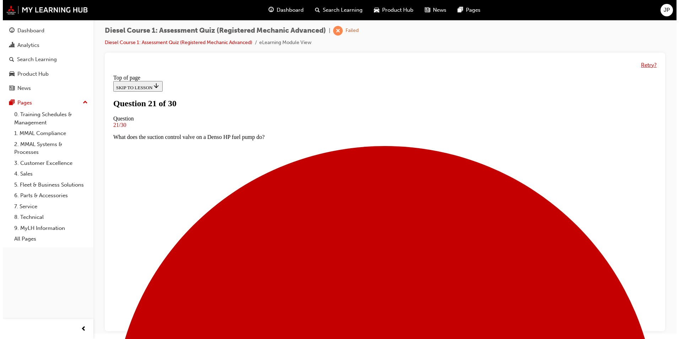
scroll to position [0, 0]
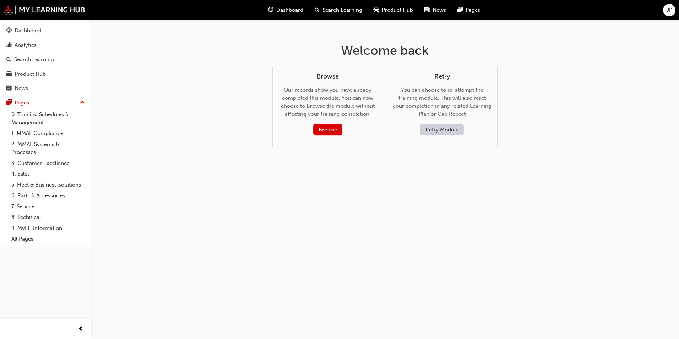
click at [451, 126] on button "Retry Module" at bounding box center [442, 130] width 44 height 12
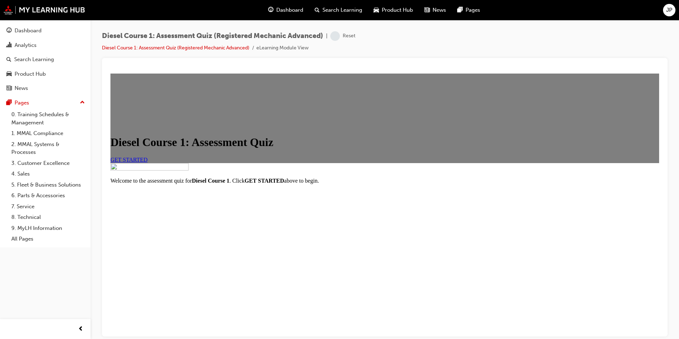
scroll to position [69, 0]
click at [148, 156] on link "GET STARTED" at bounding box center [128, 159] width 37 height 6
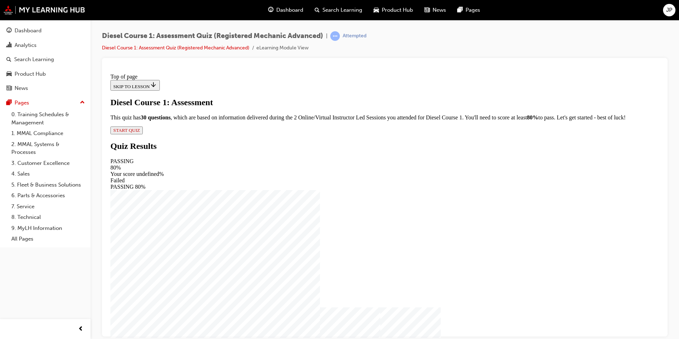
click at [140, 133] on span "START QUIZ" at bounding box center [126, 129] width 27 height 5
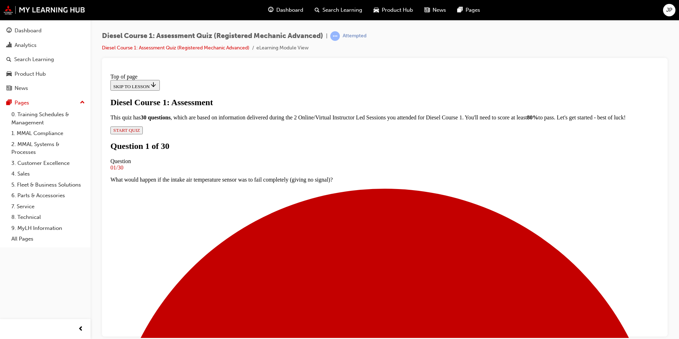
scroll to position [37, 0]
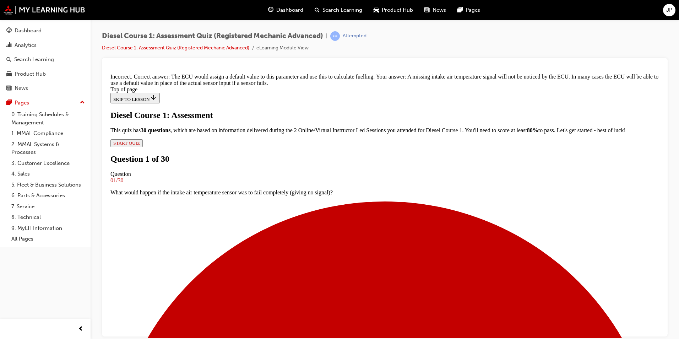
scroll to position [162, 0]
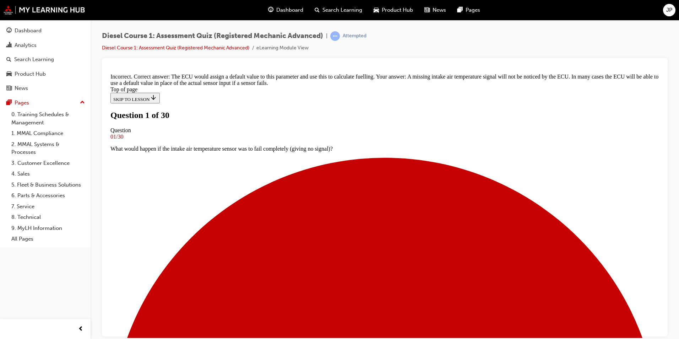
scroll to position [0, 0]
drag, startPoint x: 376, startPoint y: 272, endPoint x: 379, endPoint y: 269, distance: 4.1
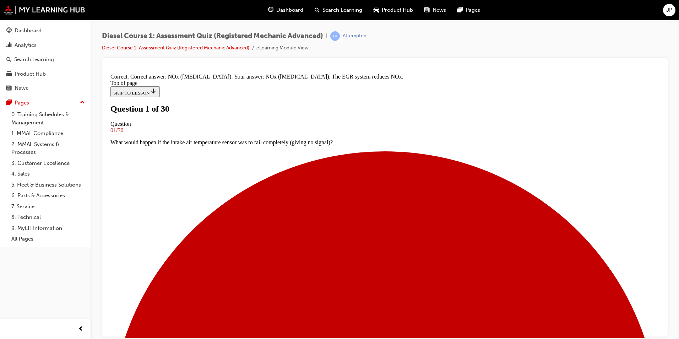
scroll to position [120, 0]
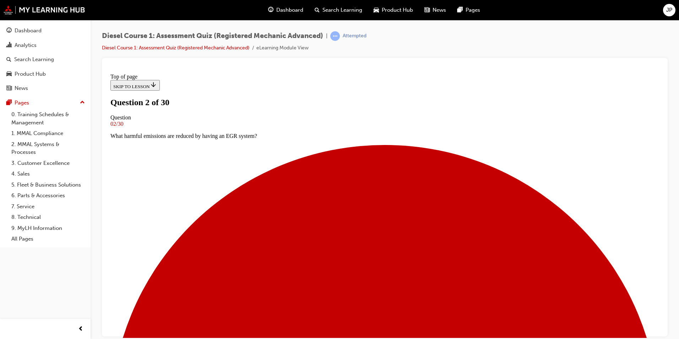
scroll to position [1, 0]
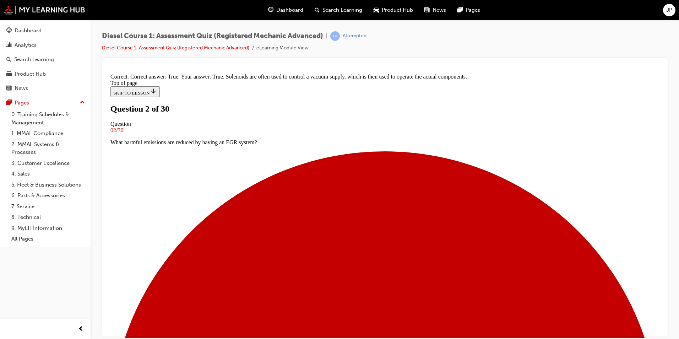
scroll to position [84, 0]
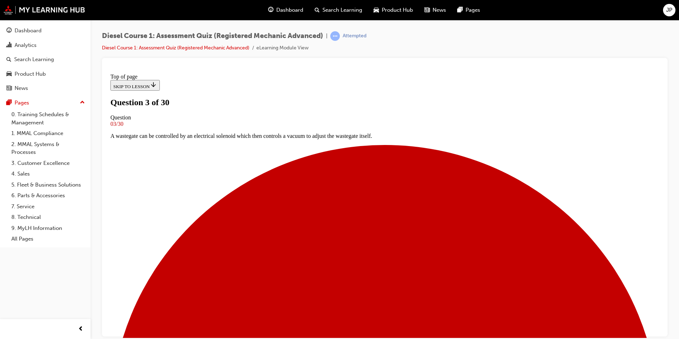
scroll to position [1, 0]
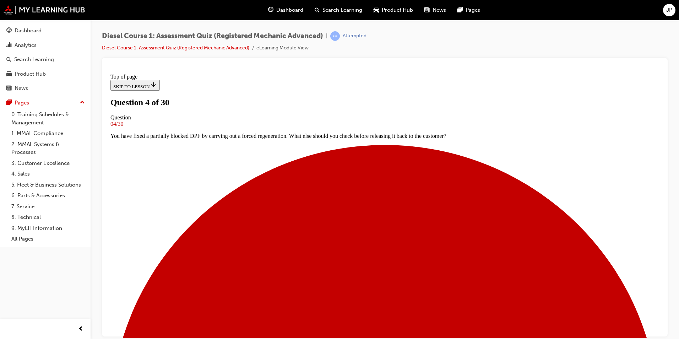
drag, startPoint x: 201, startPoint y: 362, endPoint x: 258, endPoint y: 282, distance: 98.2
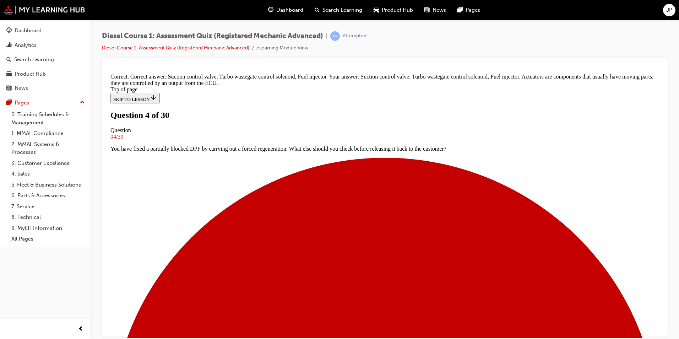
scroll to position [141, 0]
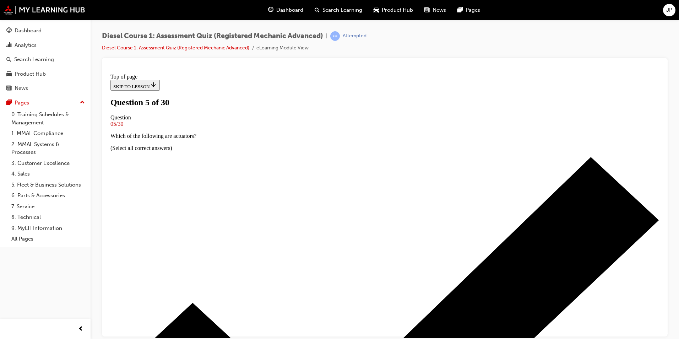
scroll to position [37, 0]
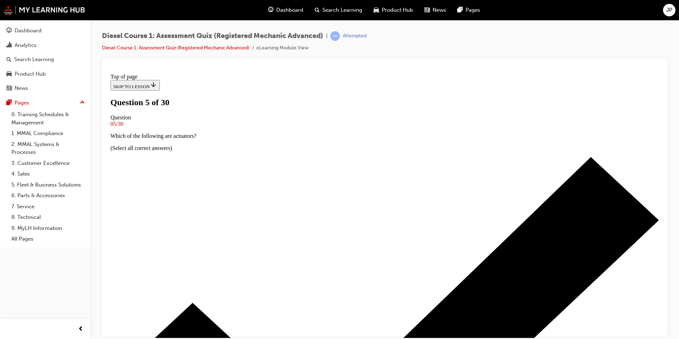
drag, startPoint x: 340, startPoint y: 279, endPoint x: 342, endPoint y: 230, distance: 49.8
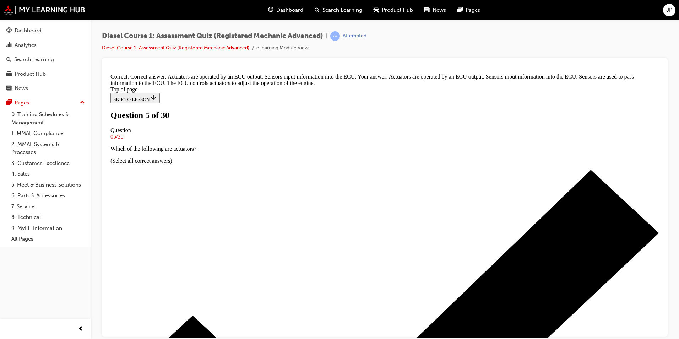
scroll to position [153, 0]
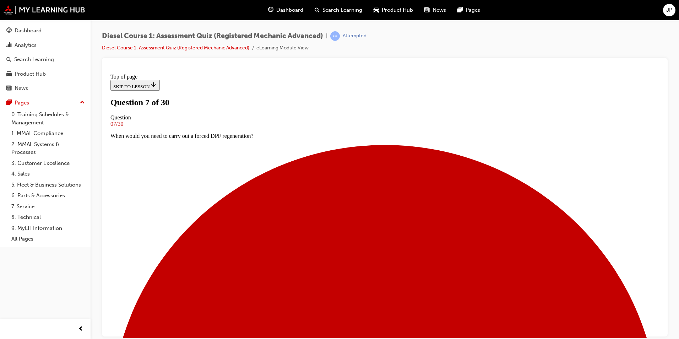
scroll to position [1, 0]
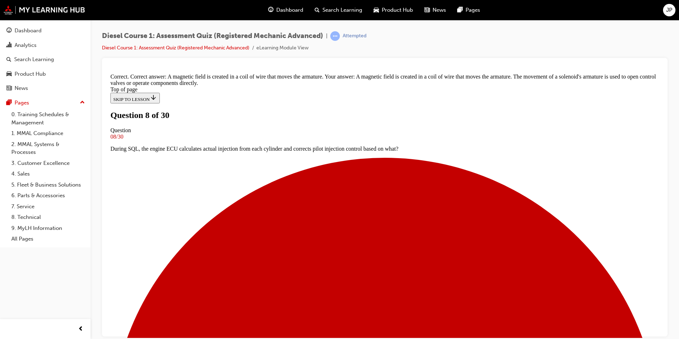
scroll to position [107, 0]
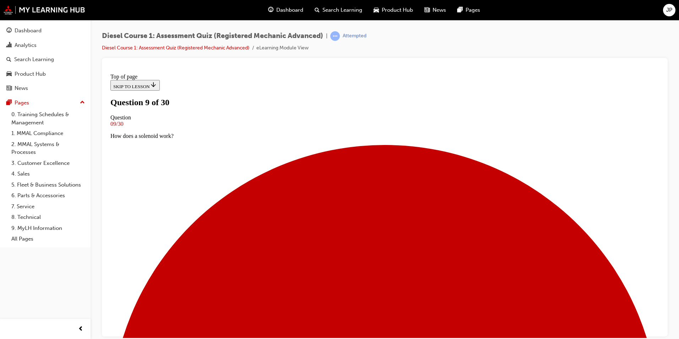
scroll to position [37, 0]
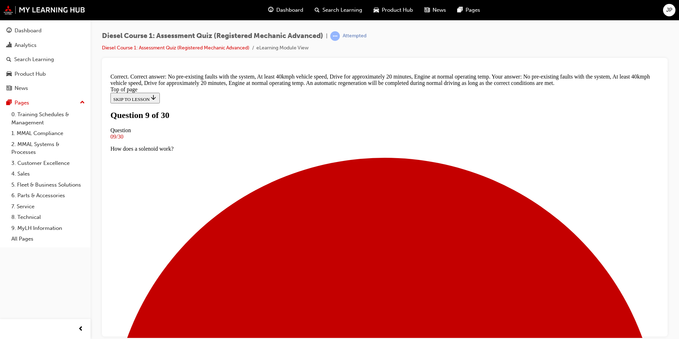
scroll to position [153, 0]
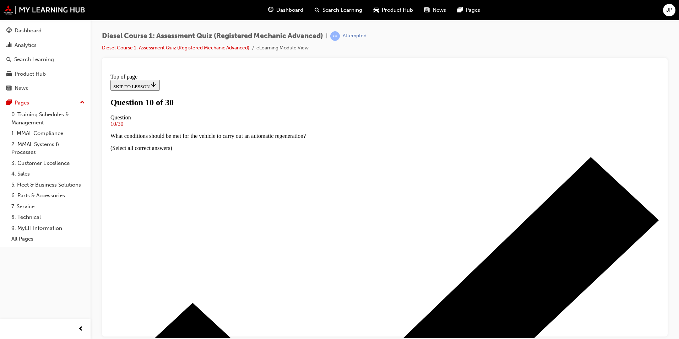
scroll to position [37, 0]
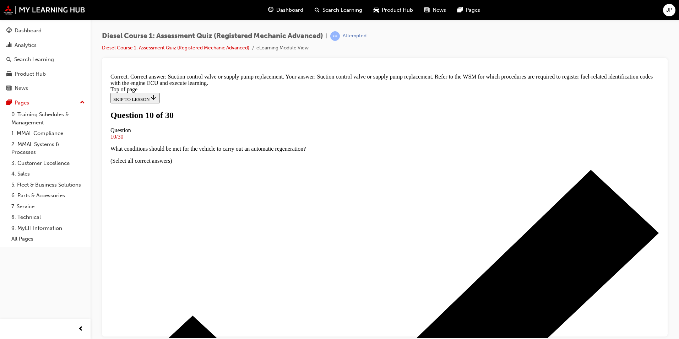
scroll to position [129, 0]
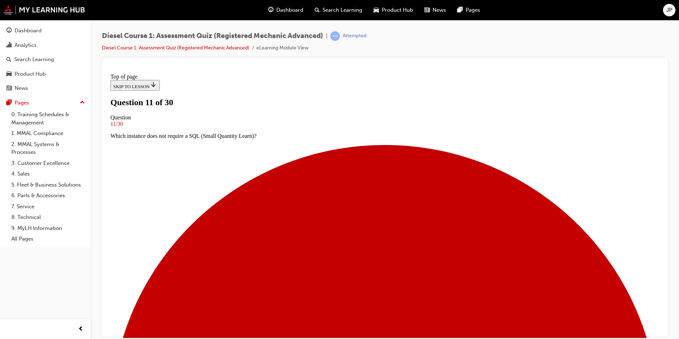
scroll to position [70, 0]
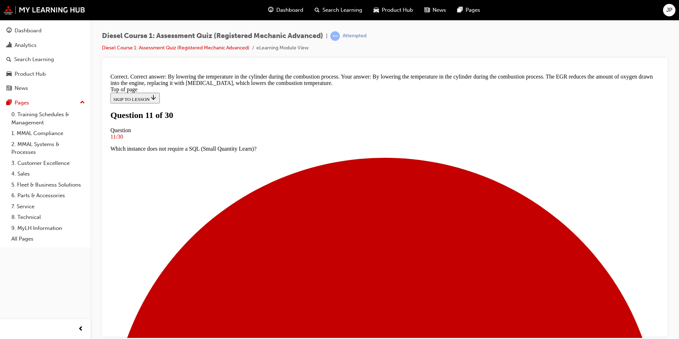
scroll to position [136, 0]
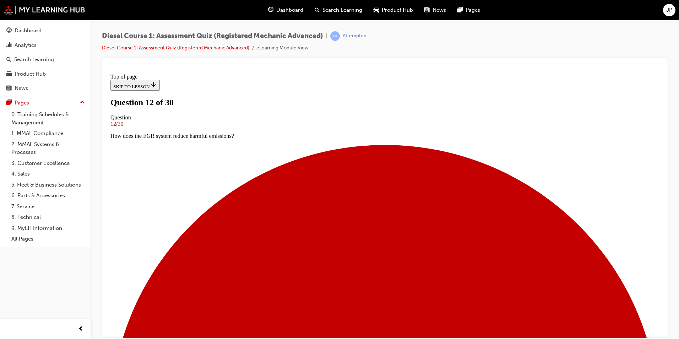
scroll to position [1, 0]
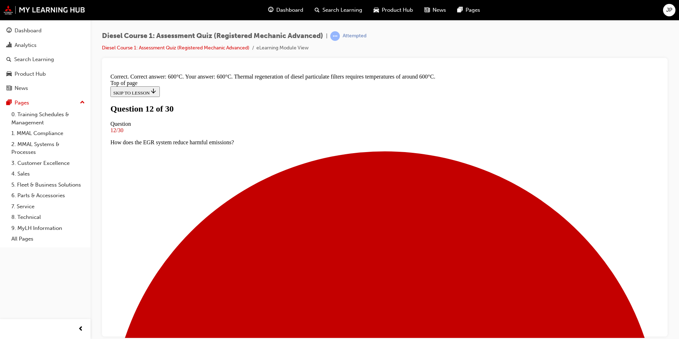
scroll to position [129, 0]
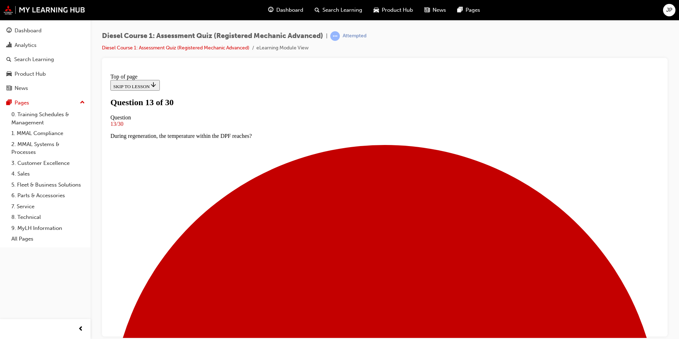
scroll to position [1, 0]
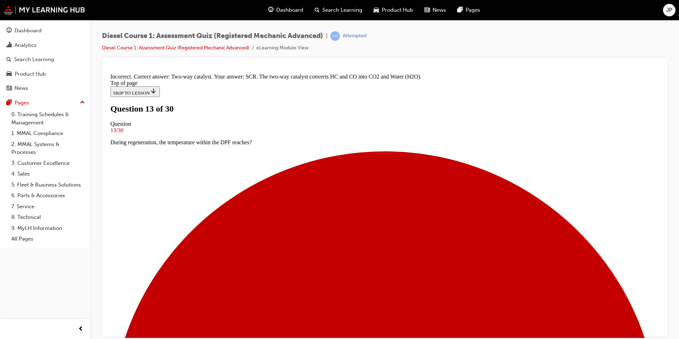
scroll to position [121, 0]
drag, startPoint x: 383, startPoint y: 305, endPoint x: 384, endPoint y: 300, distance: 5.1
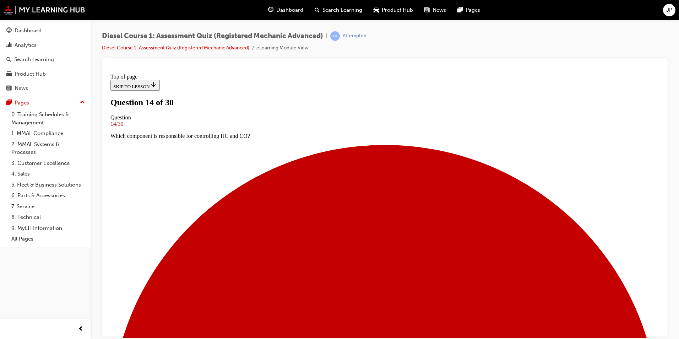
scroll to position [1, 0]
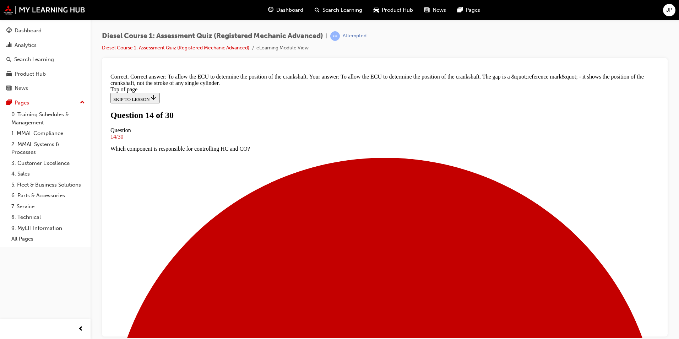
scroll to position [136, 0]
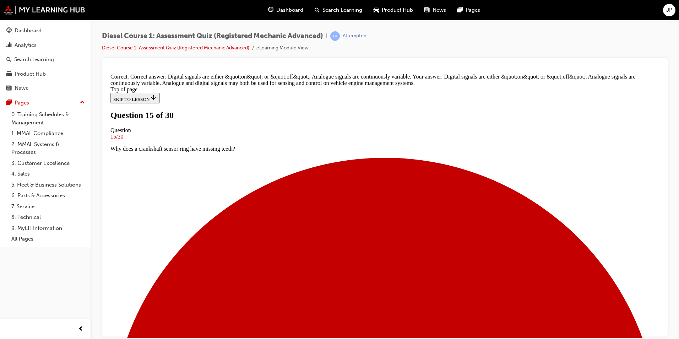
scroll to position [141, 0]
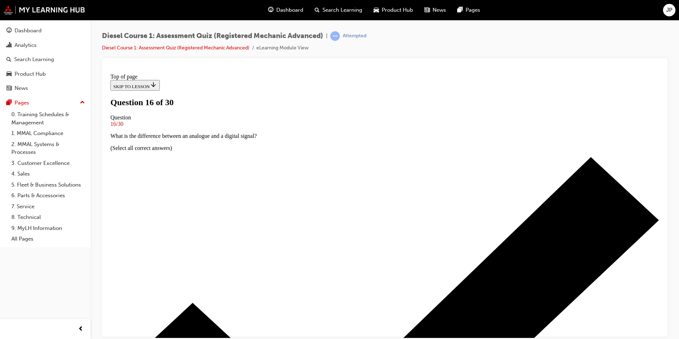
scroll to position [1, 0]
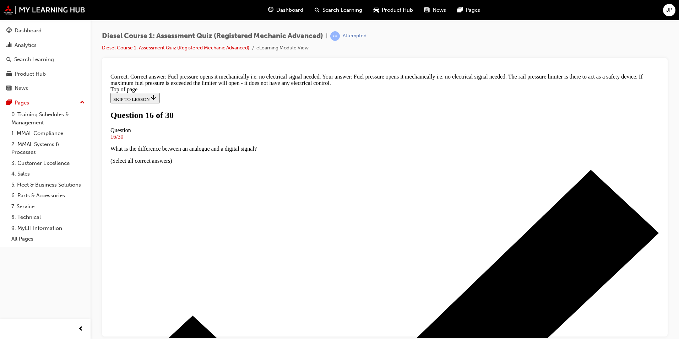
scroll to position [151, 0]
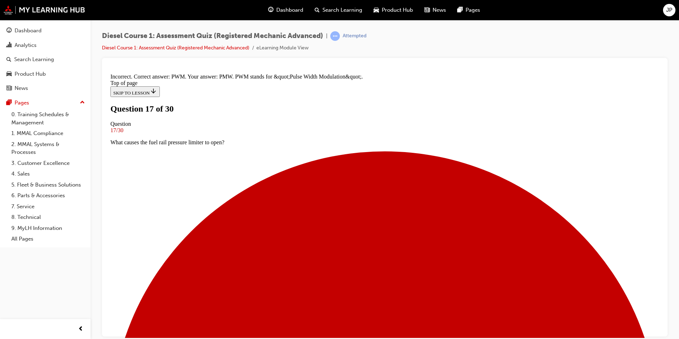
scroll to position [61, 0]
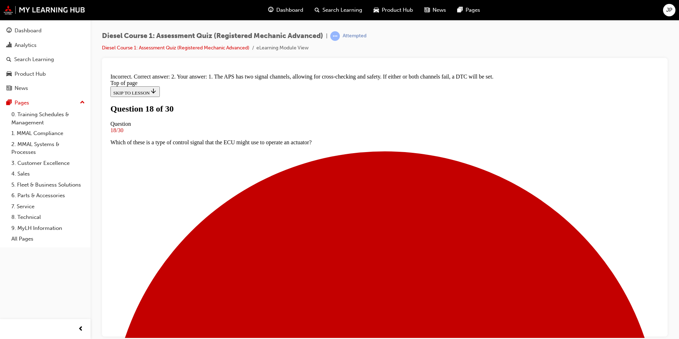
scroll to position [129, 0]
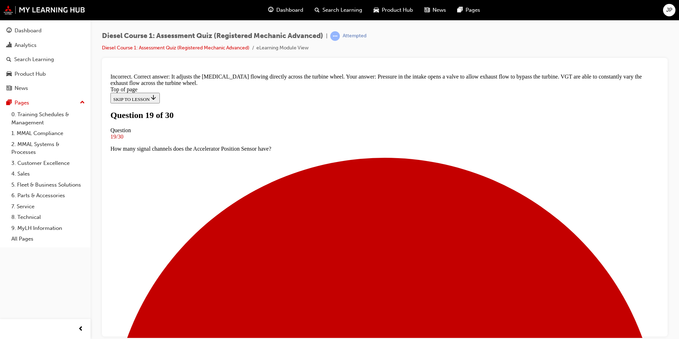
scroll to position [28, 0]
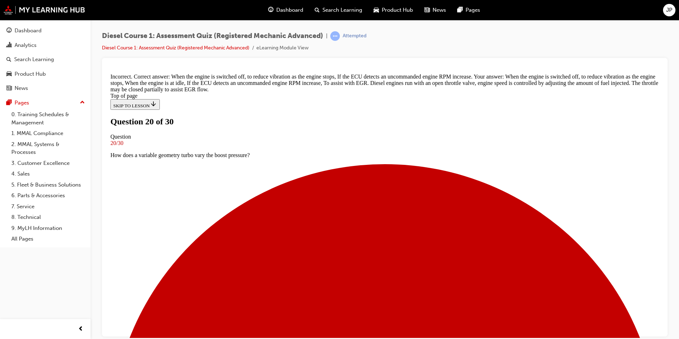
scroll to position [144, 0]
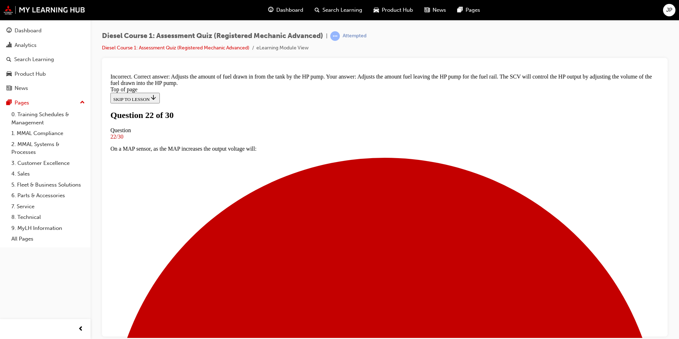
scroll to position [136, 0]
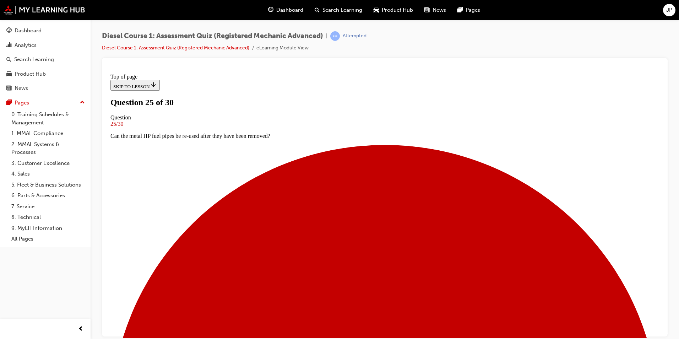
drag, startPoint x: 355, startPoint y: 253, endPoint x: 355, endPoint y: 226, distance: 26.6
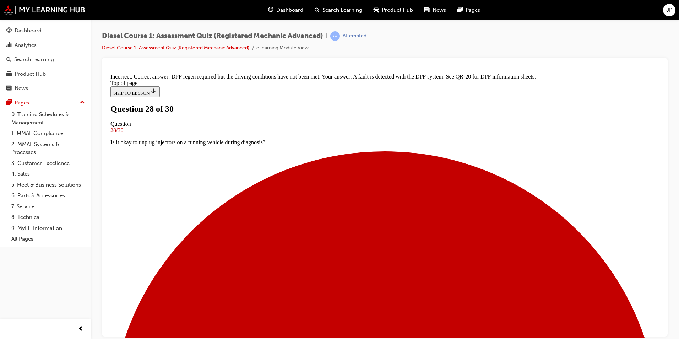
scroll to position [127, 0]
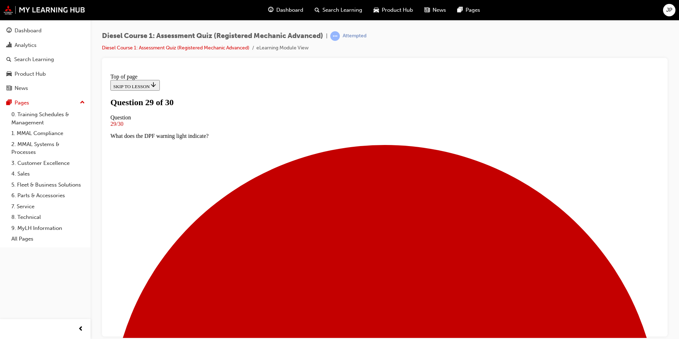
scroll to position [1, 0]
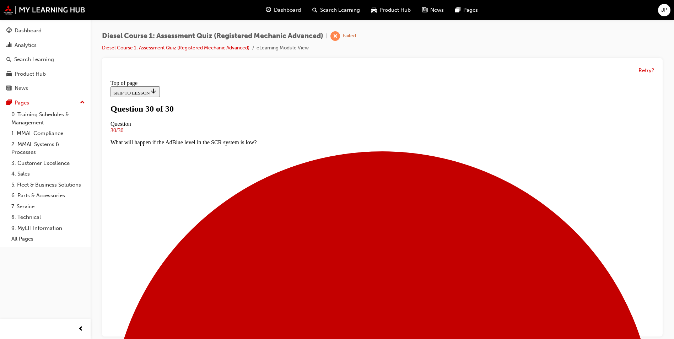
scroll to position [0, 0]
click at [641, 73] on button "Retry?" at bounding box center [646, 70] width 16 height 8
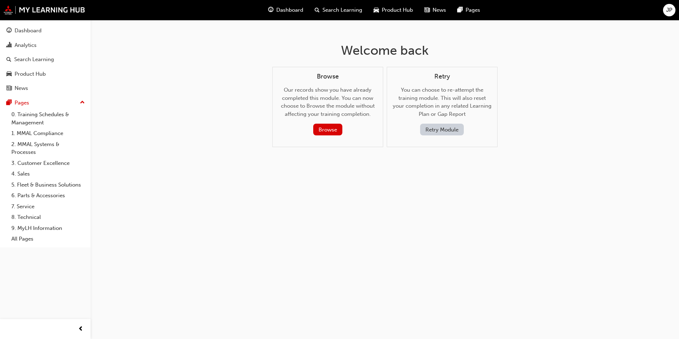
click at [438, 132] on button "Retry Module" at bounding box center [442, 130] width 44 height 12
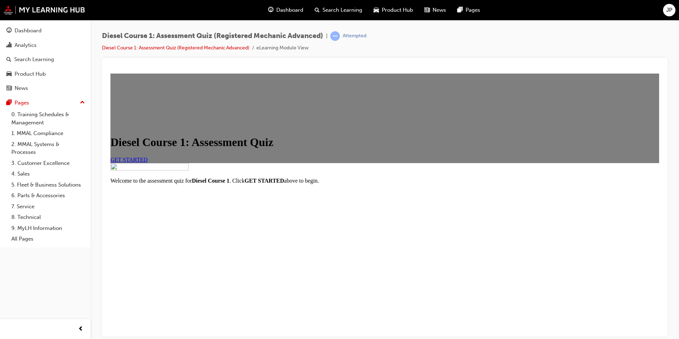
click at [148, 162] on link "GET STARTED" at bounding box center [128, 159] width 37 height 6
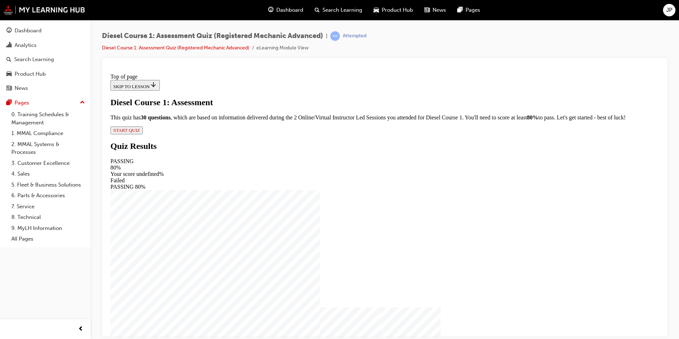
click at [140, 133] on span "START QUIZ" at bounding box center [126, 129] width 27 height 5
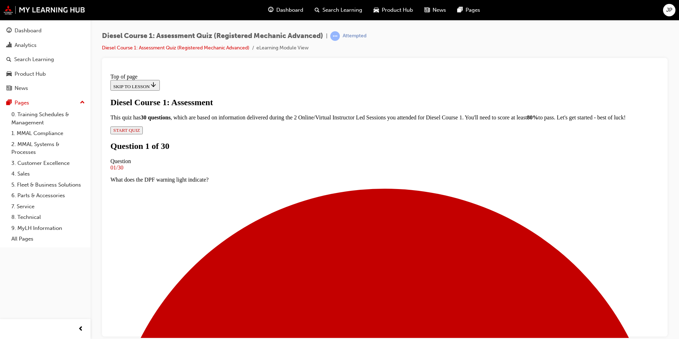
scroll to position [1, 0]
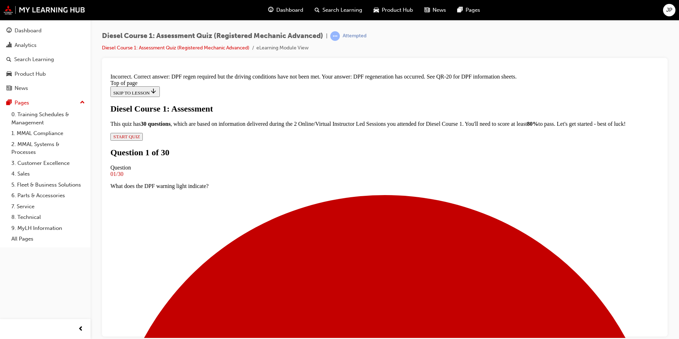
scroll to position [21, 0]
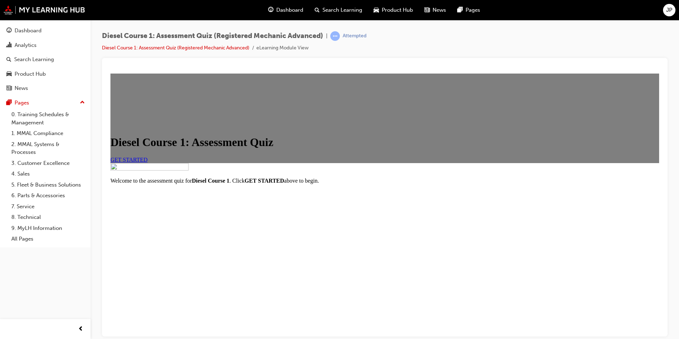
click at [148, 162] on span "GET STARTED" at bounding box center [128, 159] width 37 height 6
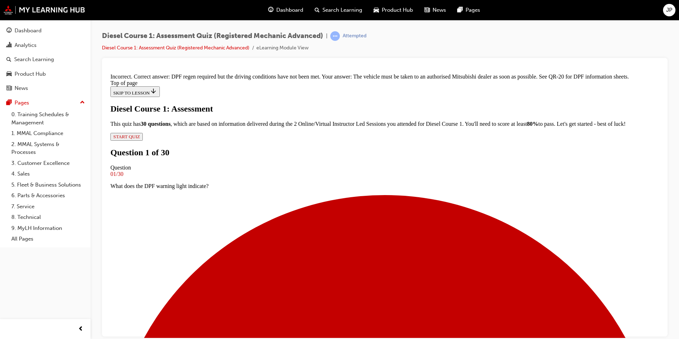
scroll to position [36, 0]
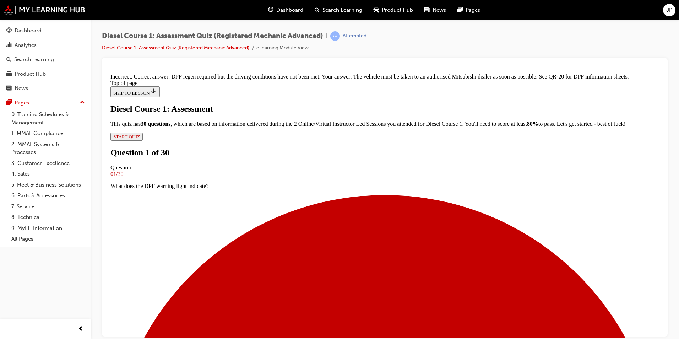
scroll to position [127, 0]
click at [335, 38] on span "learningRecordVerb_ATTEMPT-icon" at bounding box center [335, 36] width 10 height 10
click at [336, 38] on span "learningRecordVerb_ATTEMPT-icon" at bounding box center [335, 36] width 10 height 10
click at [237, 48] on link "Diesel Course 1: Assessment Quiz (Registered Mechanic Advanced)" at bounding box center [175, 48] width 147 height 6
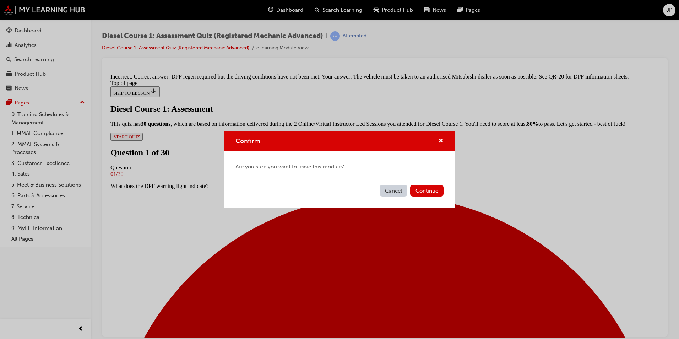
click at [397, 188] on button "Cancel" at bounding box center [394, 191] width 28 height 12
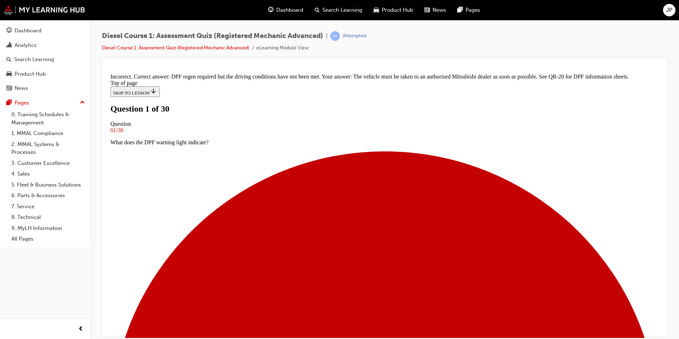
scroll to position [37, 0]
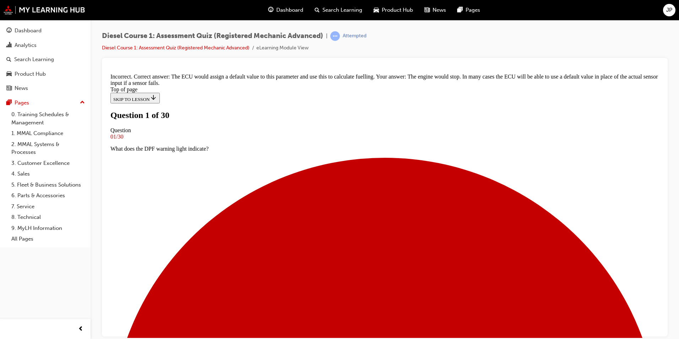
scroll to position [126, 0]
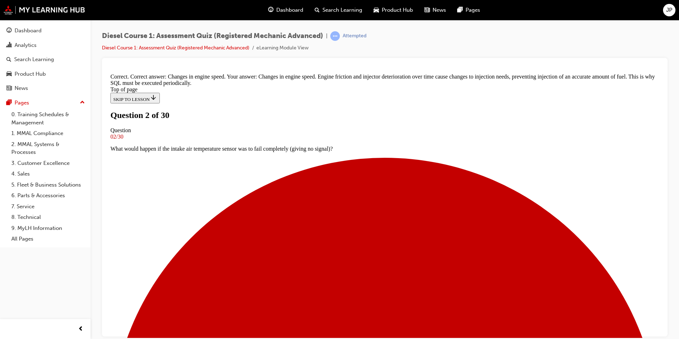
scroll to position [149, 0]
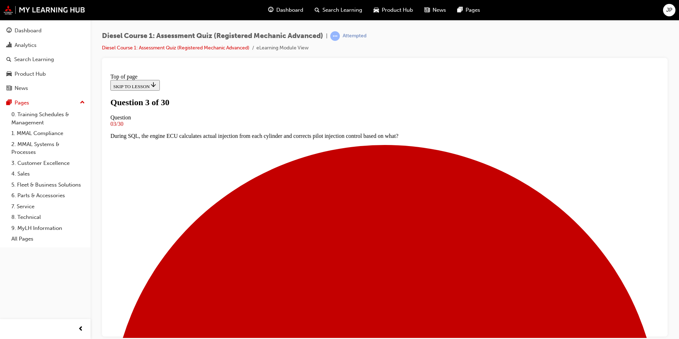
scroll to position [1, 0]
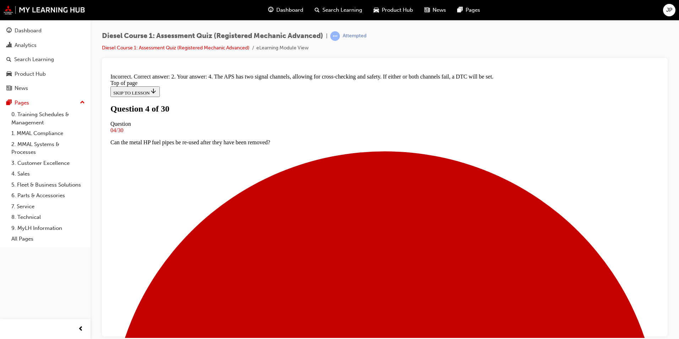
scroll to position [129, 0]
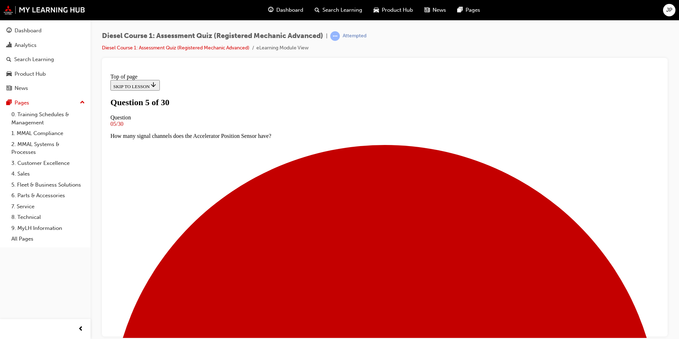
scroll to position [1, 0]
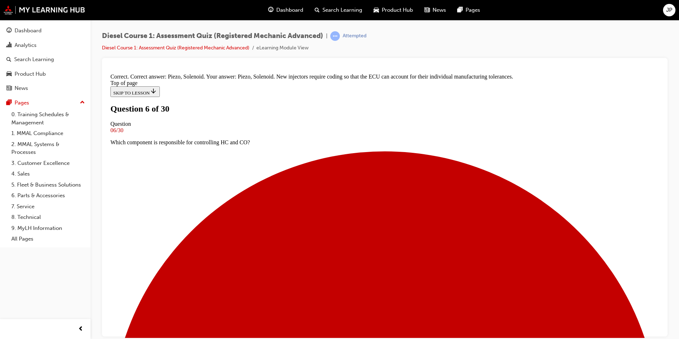
scroll to position [112, 0]
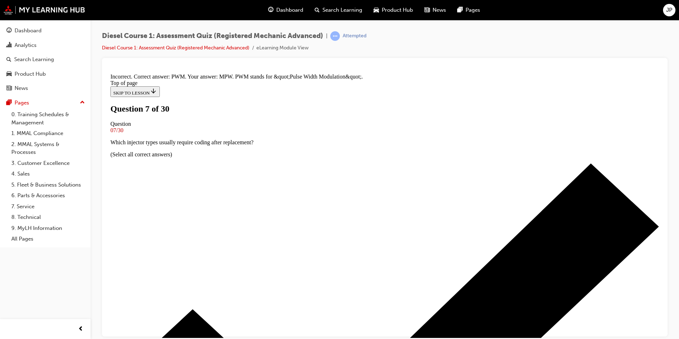
scroll to position [132, 0]
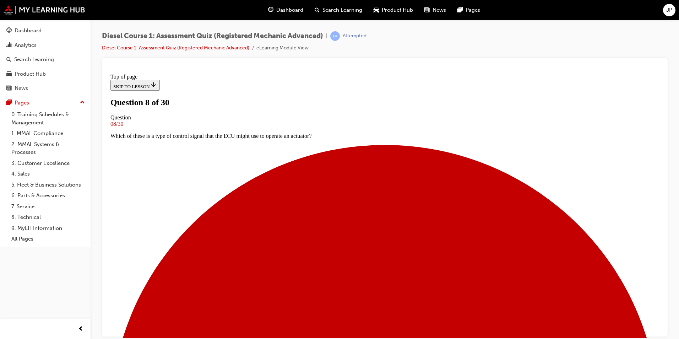
click at [162, 49] on link "Diesel Course 1: Assessment Quiz (Registered Mechanic Advanced)" at bounding box center [175, 48] width 147 height 6
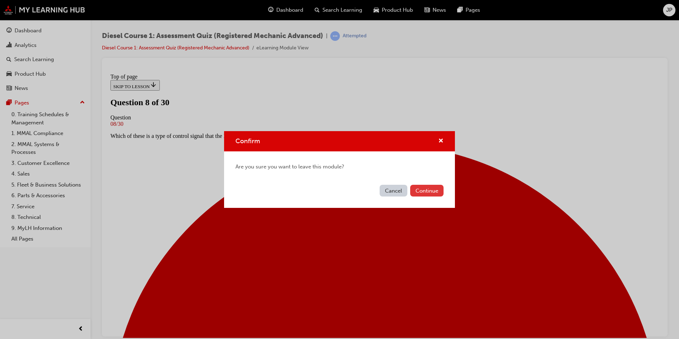
click at [437, 190] on button "Continue" at bounding box center [426, 191] width 33 height 12
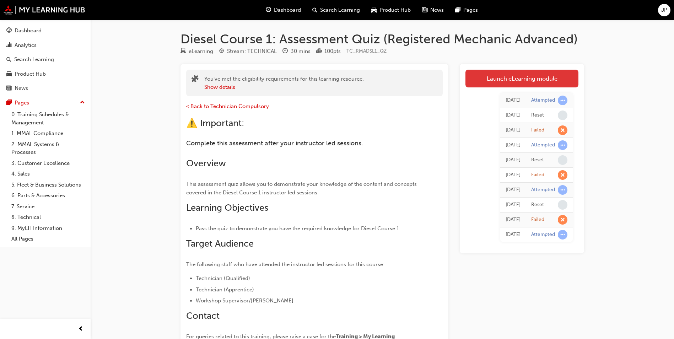
click at [511, 79] on link "Launch eLearning module" at bounding box center [521, 79] width 113 height 18
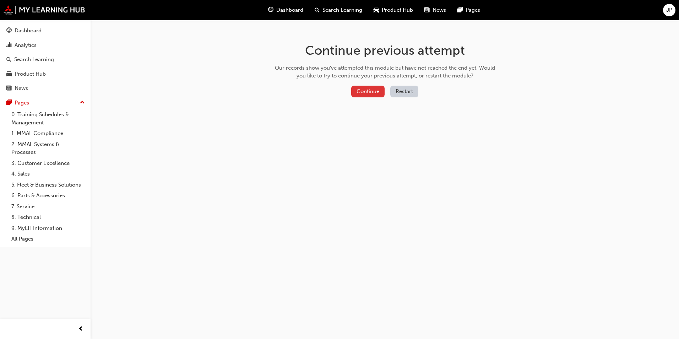
click at [379, 91] on button "Continue" at bounding box center [367, 92] width 33 height 12
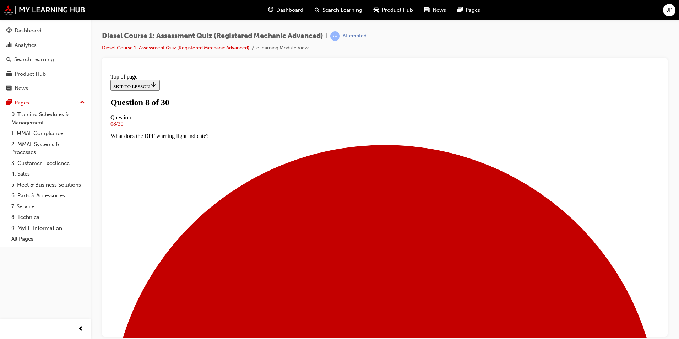
scroll to position [71, 0]
click at [220, 46] on link "Diesel Course 1: Assessment Quiz (Registered Mechanic Advanced)" at bounding box center [175, 48] width 147 height 6
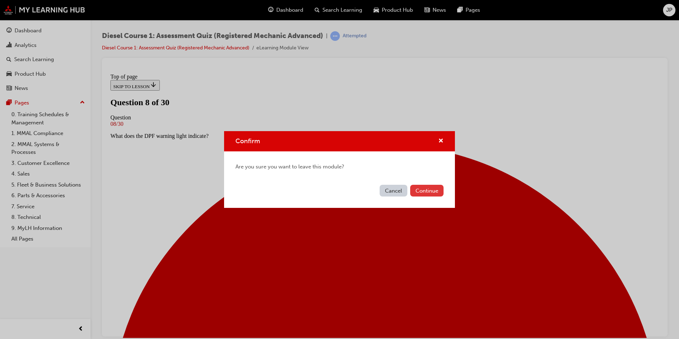
click at [417, 189] on button "Continue" at bounding box center [426, 191] width 33 height 12
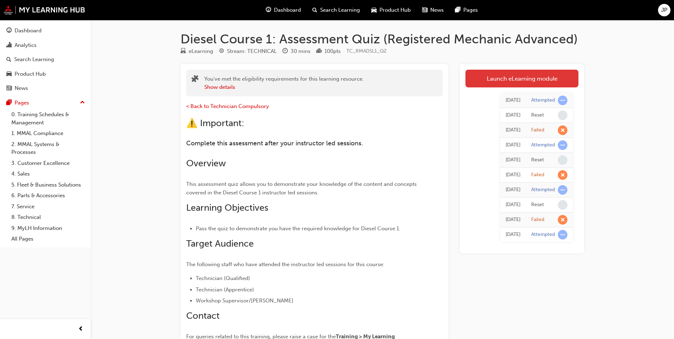
click at [508, 83] on link "Launch eLearning module" at bounding box center [521, 79] width 113 height 18
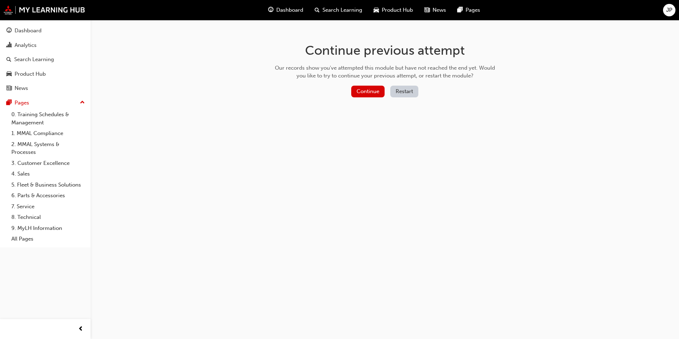
click at [405, 94] on button "Restart" at bounding box center [404, 92] width 28 height 12
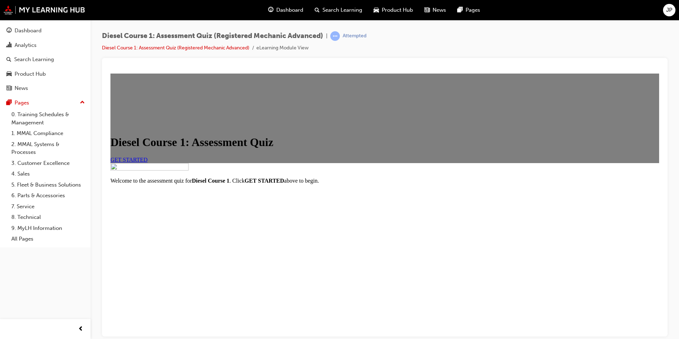
scroll to position [36, 0]
click at [148, 162] on span "GET STARTED" at bounding box center [128, 159] width 37 height 6
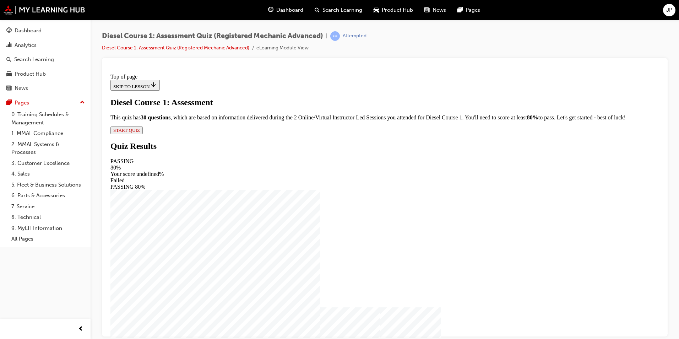
click at [140, 133] on span "START QUIZ" at bounding box center [126, 129] width 27 height 5
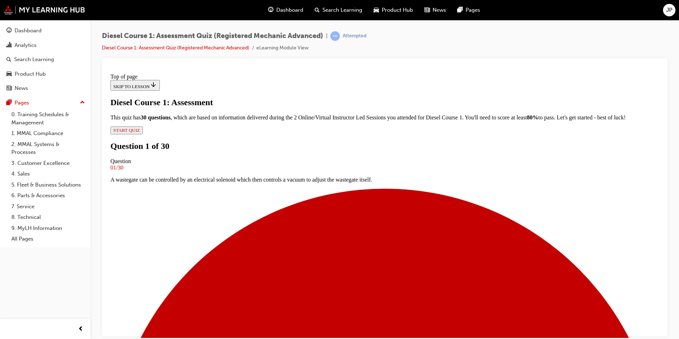
scroll to position [1, 0]
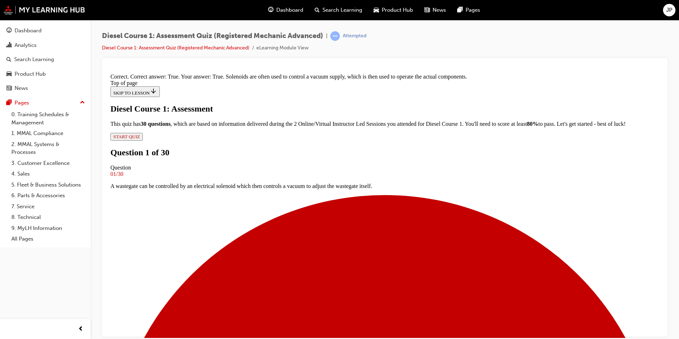
scroll to position [84, 0]
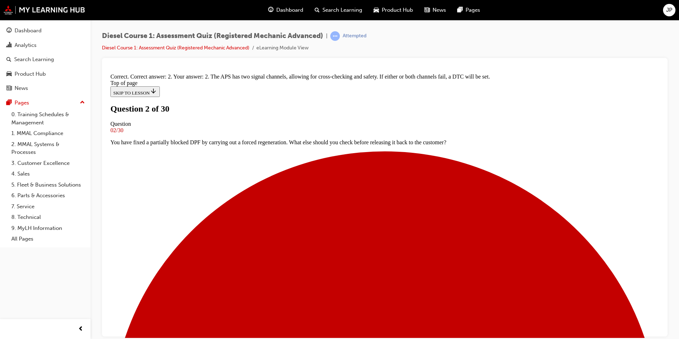
scroll to position [129, 0]
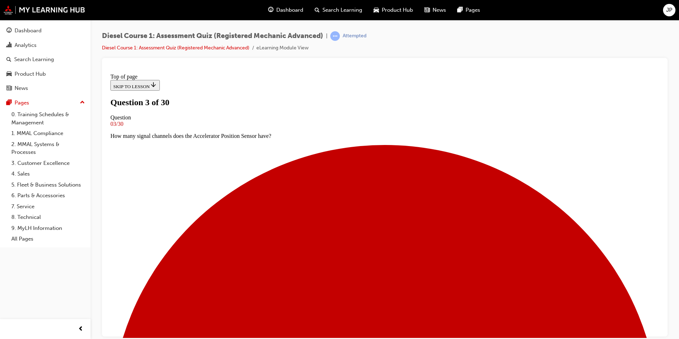
scroll to position [37, 0]
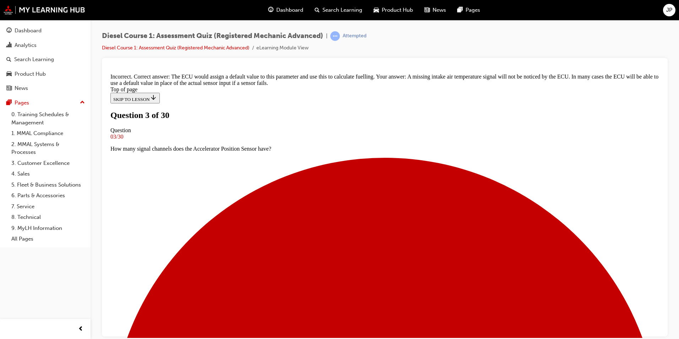
scroll to position [162, 0]
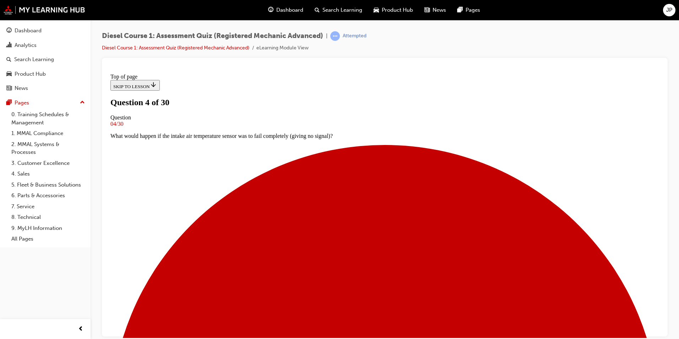
scroll to position [1, 0]
drag, startPoint x: 396, startPoint y: 260, endPoint x: 396, endPoint y: 264, distance: 3.9
drag, startPoint x: 396, startPoint y: 264, endPoint x: 388, endPoint y: 292, distance: 29.5
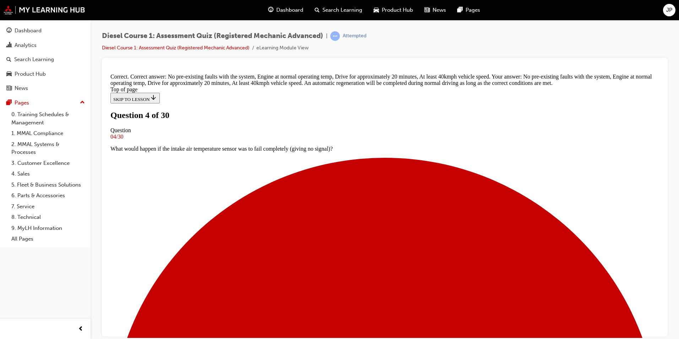
scroll to position [153, 0]
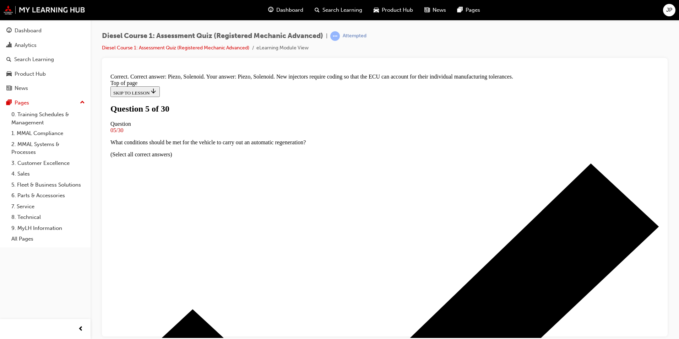
scroll to position [112, 0]
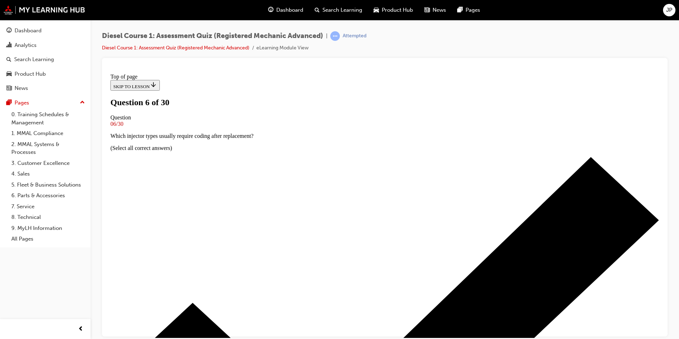
scroll to position [1, 0]
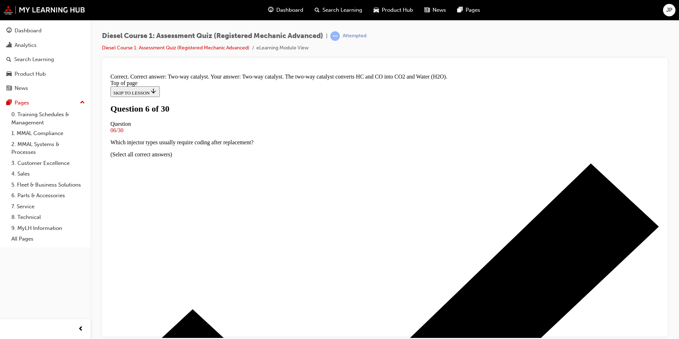
scroll to position [121, 0]
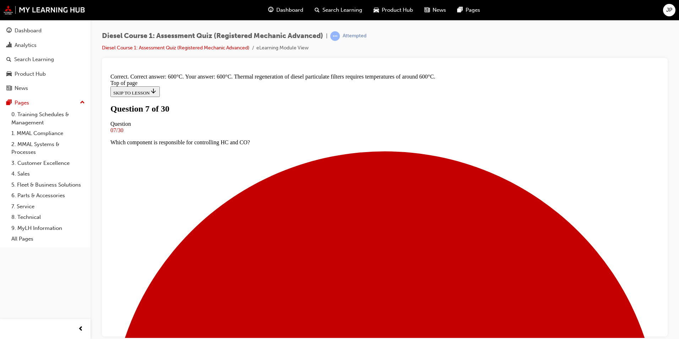
scroll to position [129, 0]
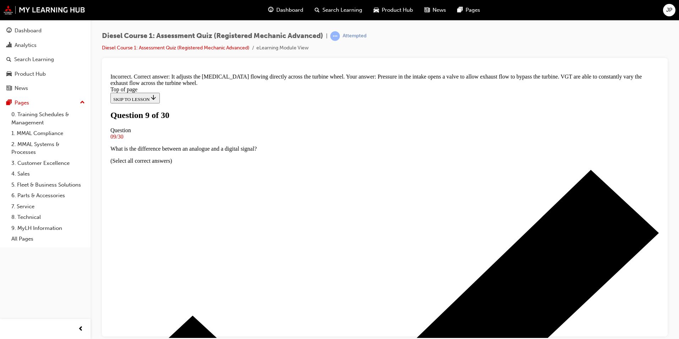
scroll to position [99, 0]
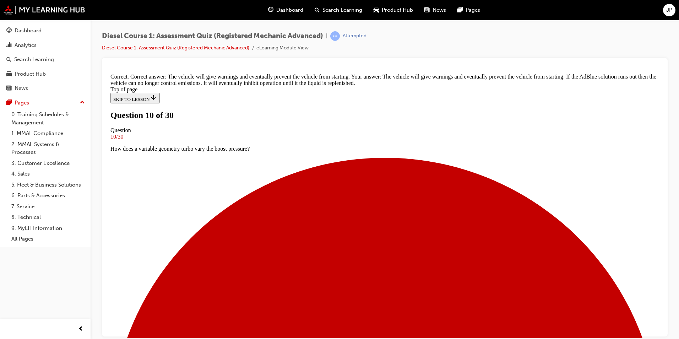
scroll to position [107, 0]
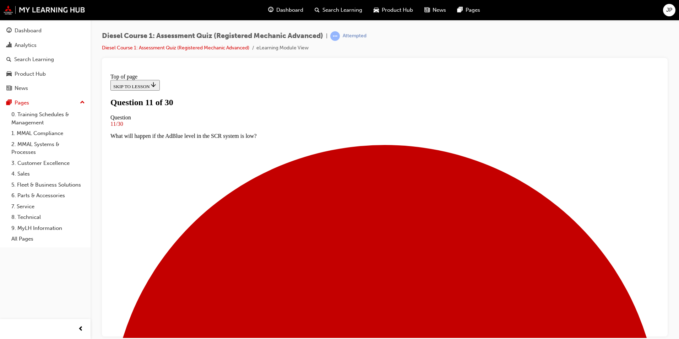
scroll to position [1, 0]
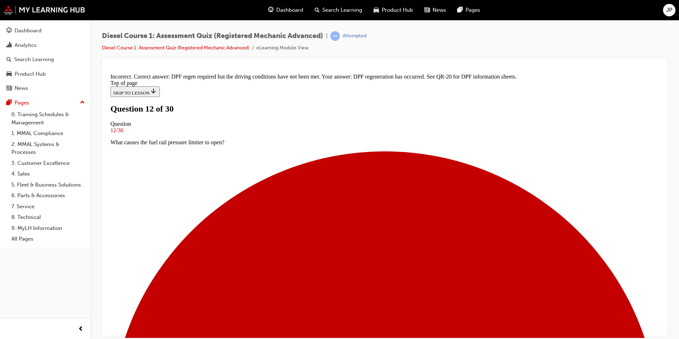
scroll to position [127, 0]
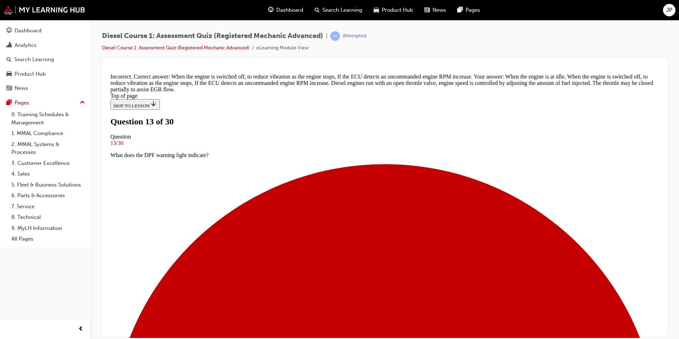
scroll to position [108, 0]
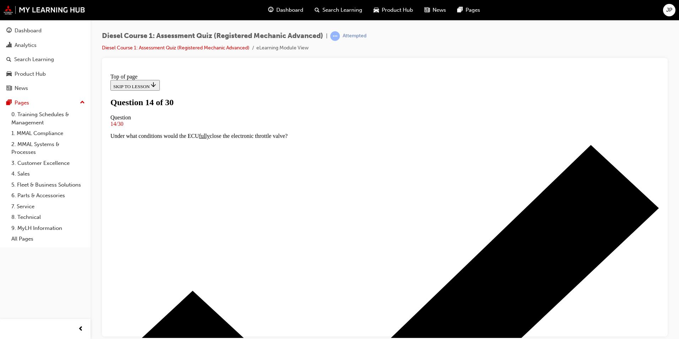
scroll to position [1, 0]
click at [180, 48] on link "Diesel Course 1: Assessment Quiz (Registered Mechanic Advanced)" at bounding box center [175, 48] width 147 height 6
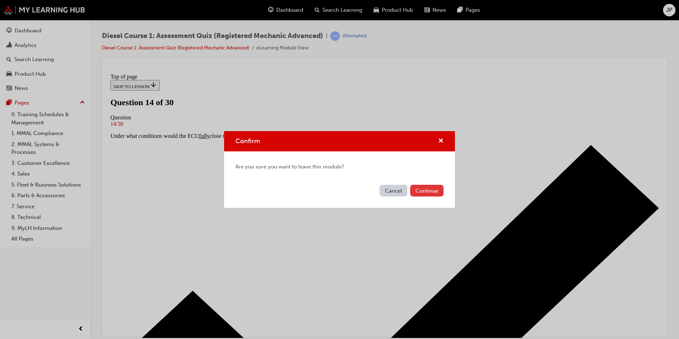
click at [423, 187] on button "Continue" at bounding box center [426, 191] width 33 height 12
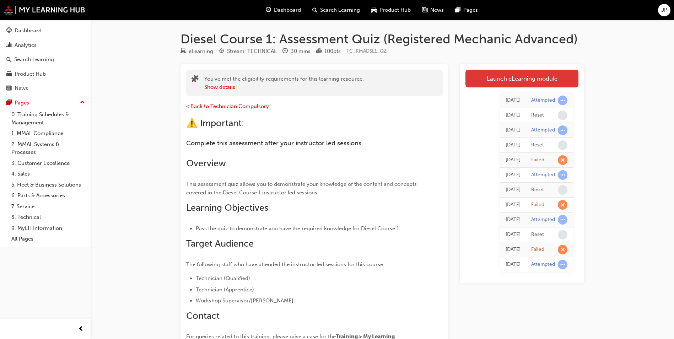
click at [535, 81] on link "Launch eLearning module" at bounding box center [521, 79] width 113 height 18
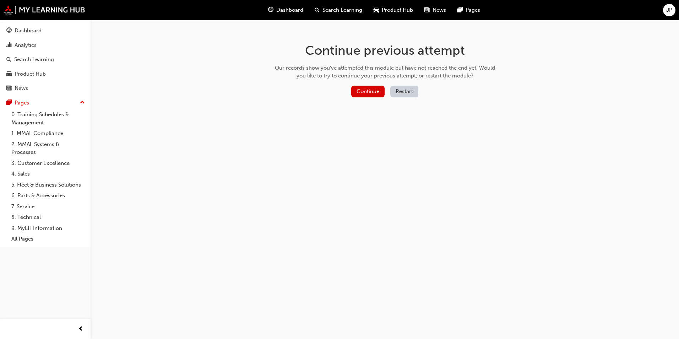
click at [411, 92] on button "Restart" at bounding box center [404, 92] width 28 height 12
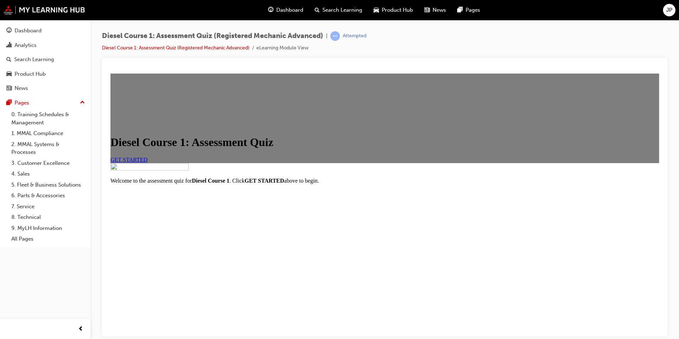
scroll to position [36, 0]
click at [206, 163] on div "GET STARTED" at bounding box center [384, 159] width 549 height 6
click at [148, 162] on link "GET STARTED" at bounding box center [128, 159] width 37 height 6
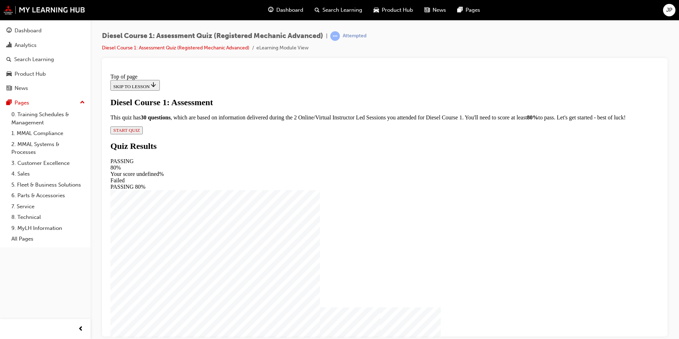
click at [140, 133] on span "START QUIZ" at bounding box center [126, 129] width 27 height 5
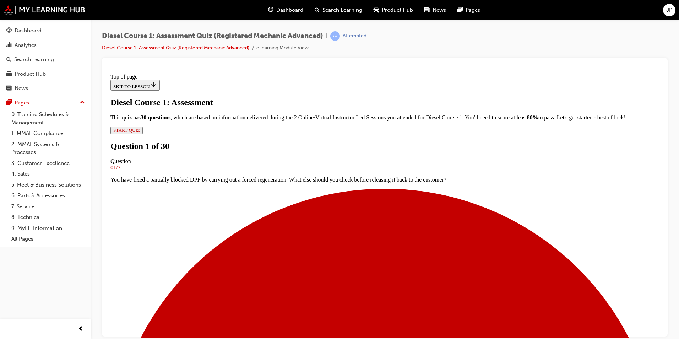
scroll to position [1, 0]
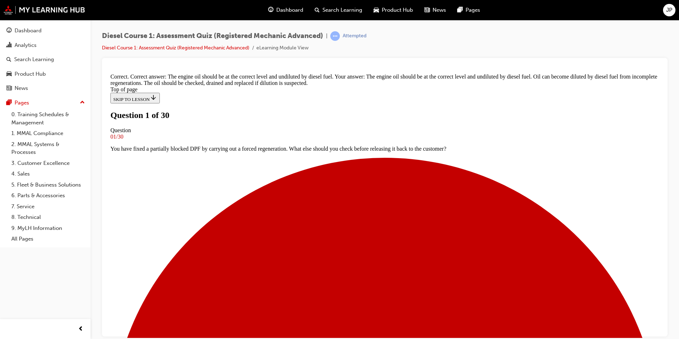
scroll to position [37, 0]
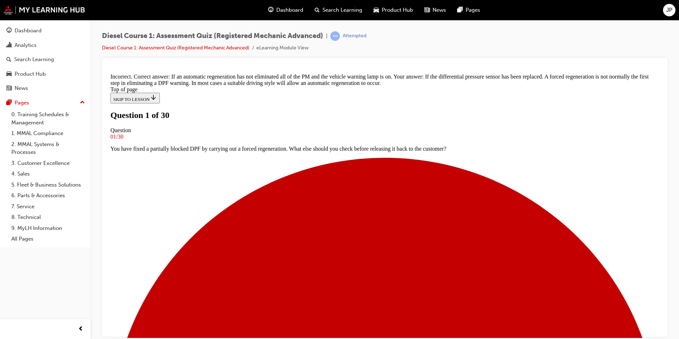
scroll to position [37, 0]
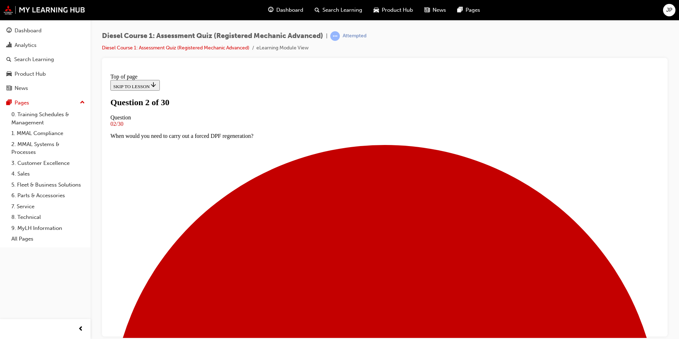
scroll to position [1, 0]
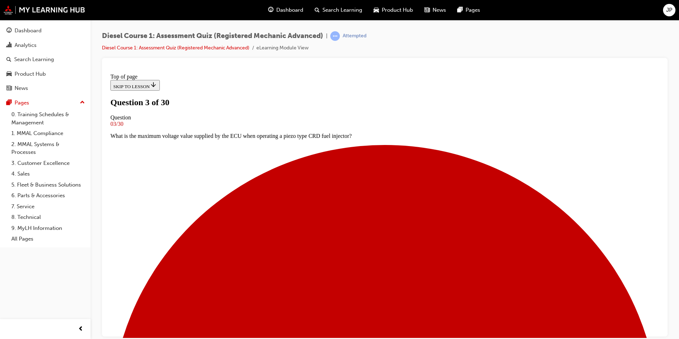
scroll to position [1, 0]
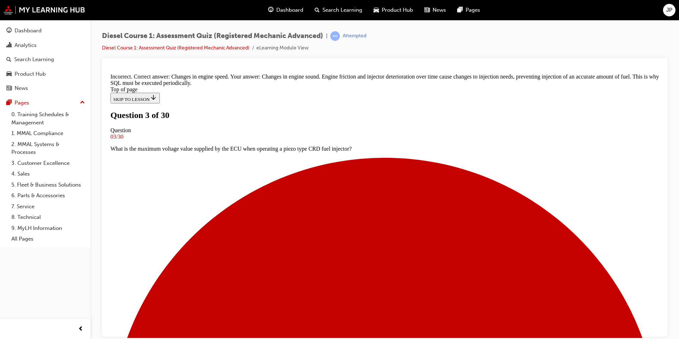
scroll to position [113, 0]
click at [161, 50] on link "Diesel Course 1: Assessment Quiz (Registered Mechanic Advanced)" at bounding box center [175, 48] width 147 height 6
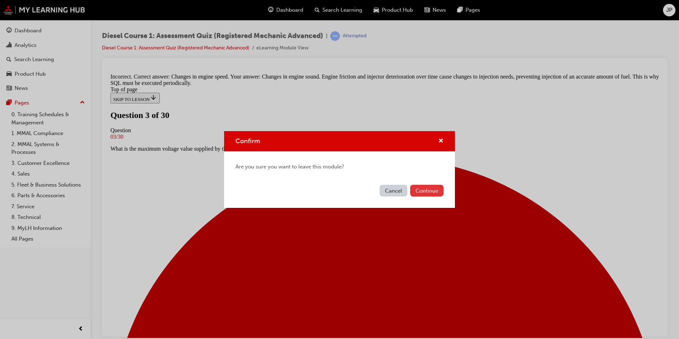
click at [422, 192] on button "Continue" at bounding box center [426, 191] width 33 height 12
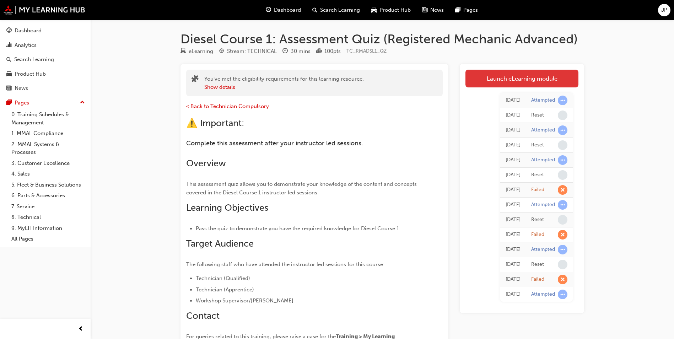
click at [539, 80] on link "Launch eLearning module" at bounding box center [521, 79] width 113 height 18
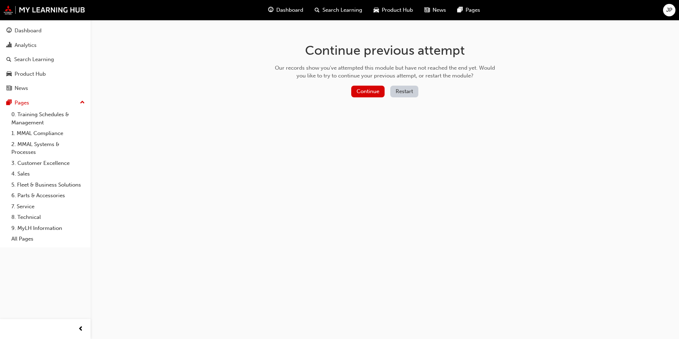
click at [398, 92] on button "Restart" at bounding box center [404, 92] width 28 height 12
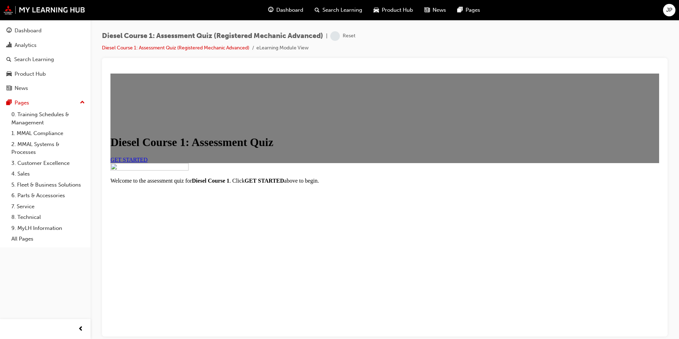
click at [148, 162] on span "GET STARTED" at bounding box center [128, 159] width 37 height 6
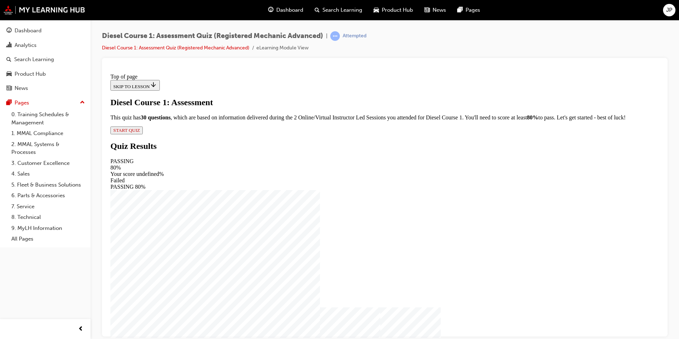
click at [140, 133] on span "START QUIZ" at bounding box center [126, 129] width 27 height 5
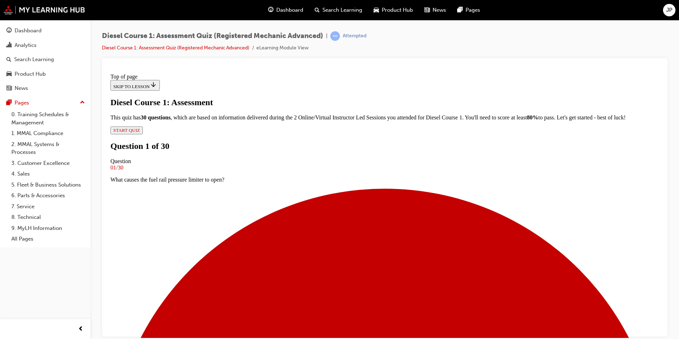
scroll to position [1, 0]
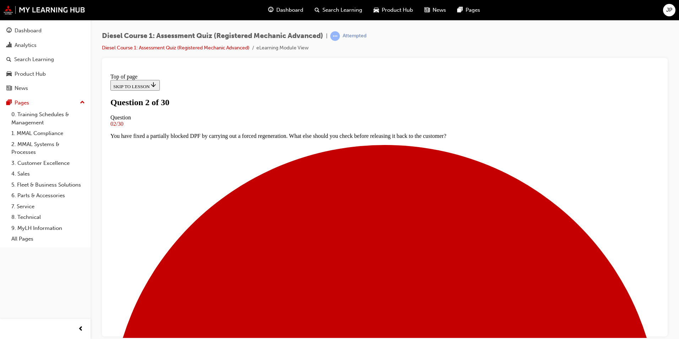
scroll to position [72, 0]
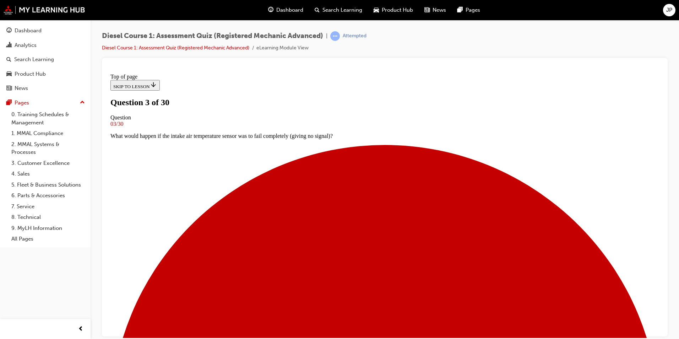
scroll to position [1, 0]
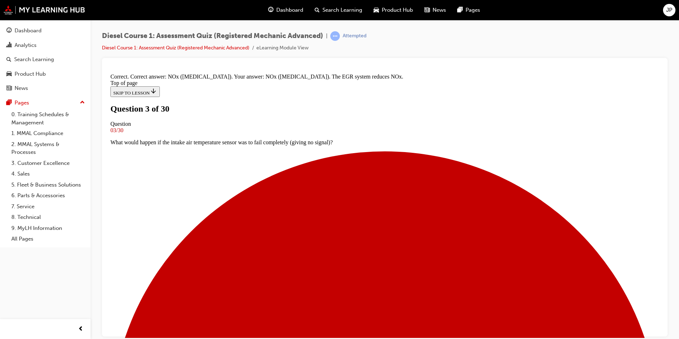
scroll to position [120, 0]
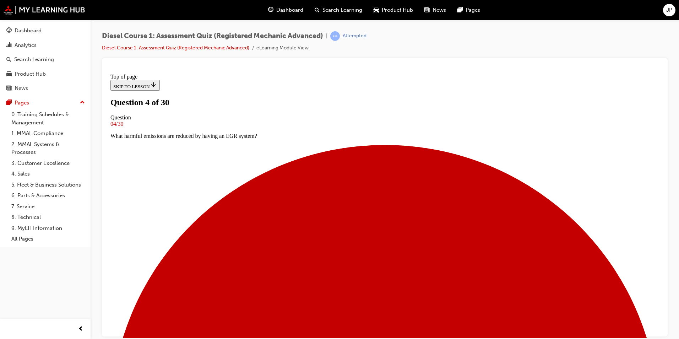
scroll to position [37, 0]
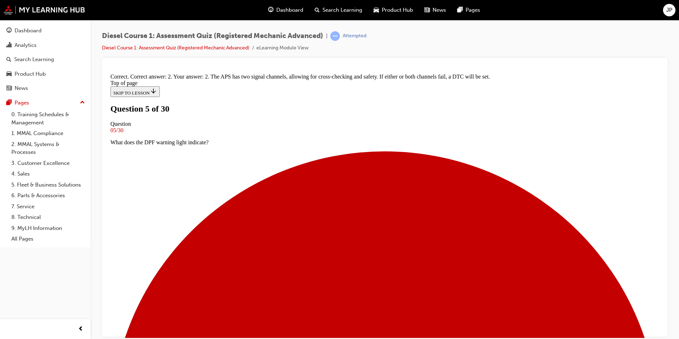
scroll to position [129, 0]
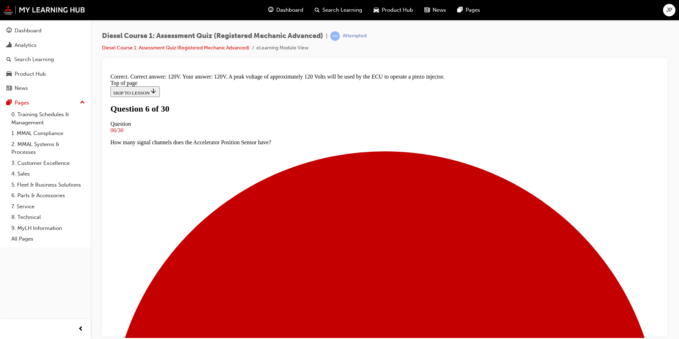
scroll to position [141, 0]
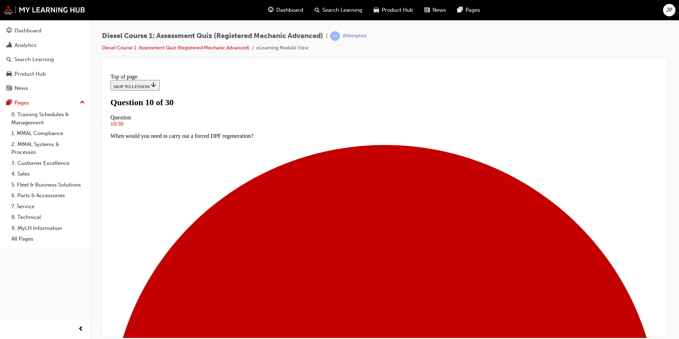
scroll to position [37, 0]
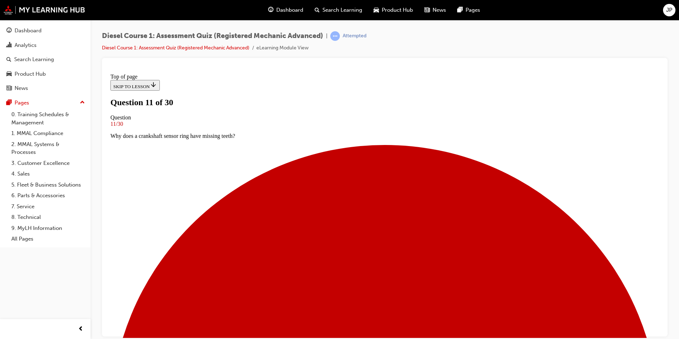
scroll to position [1, 0]
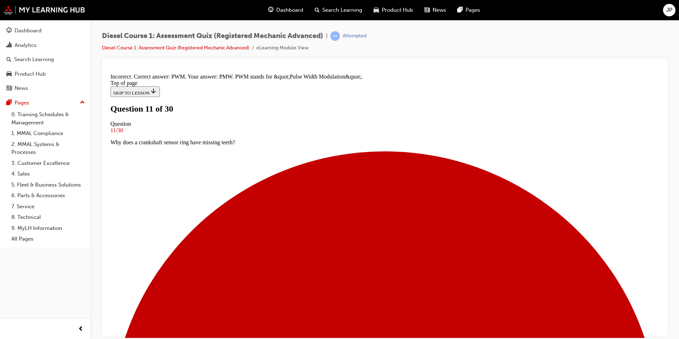
scroll to position [132, 0]
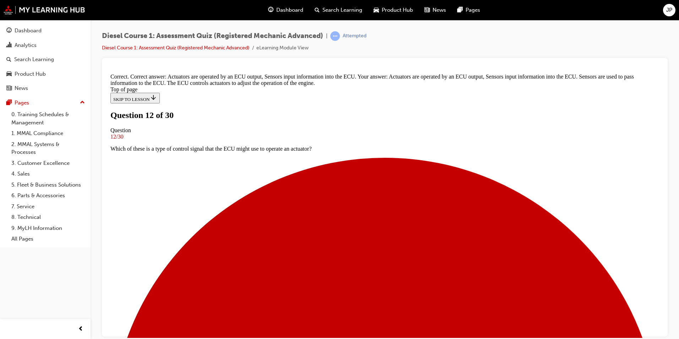
scroll to position [153, 0]
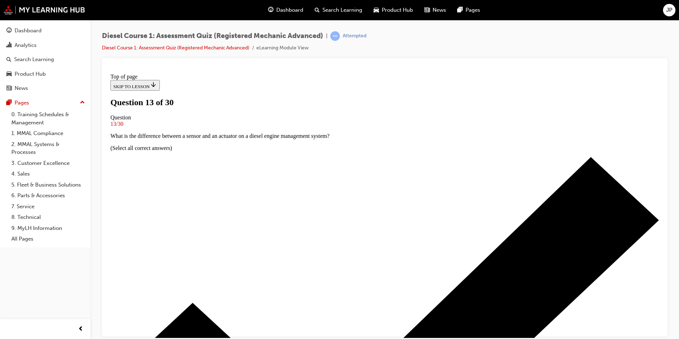
scroll to position [1, 0]
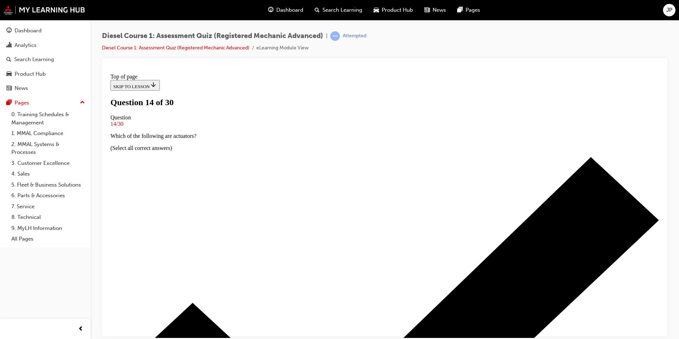
scroll to position [1, 0]
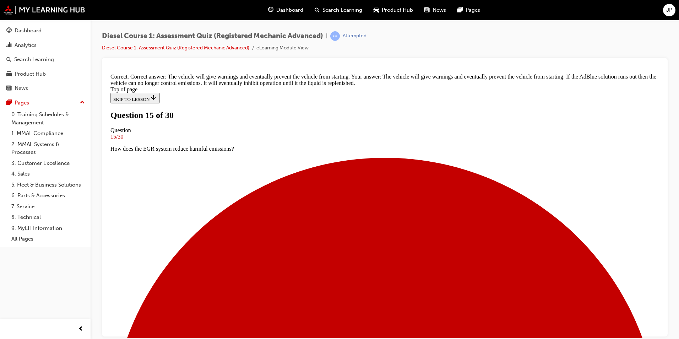
scroll to position [107, 0]
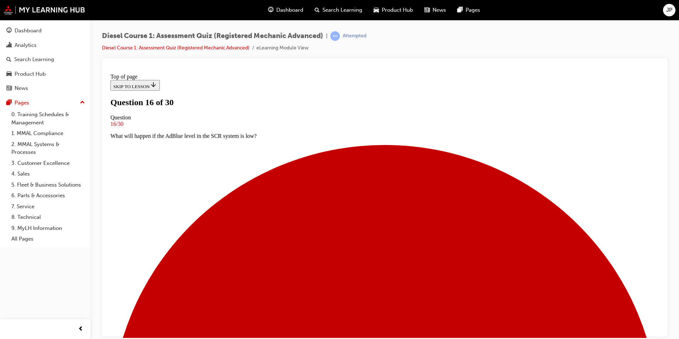
scroll to position [1, 0]
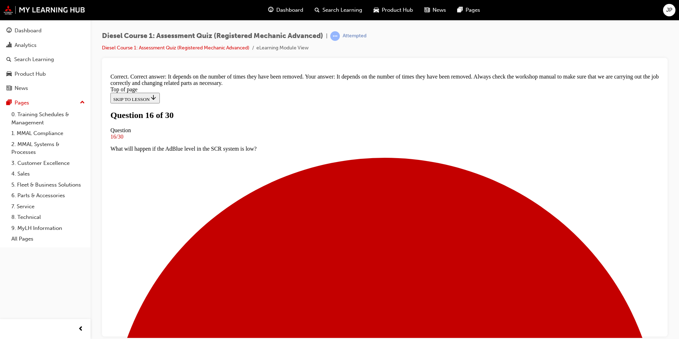
scroll to position [129, 0]
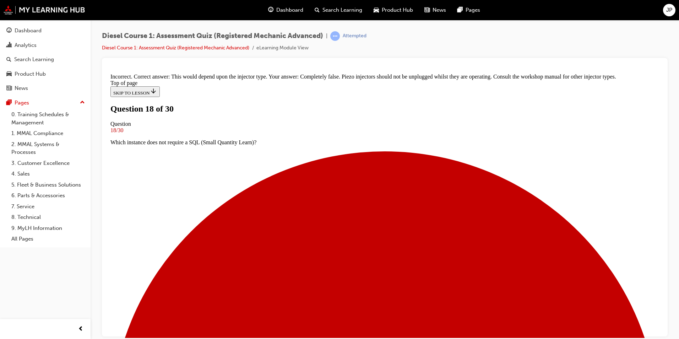
scroll to position [100, 0]
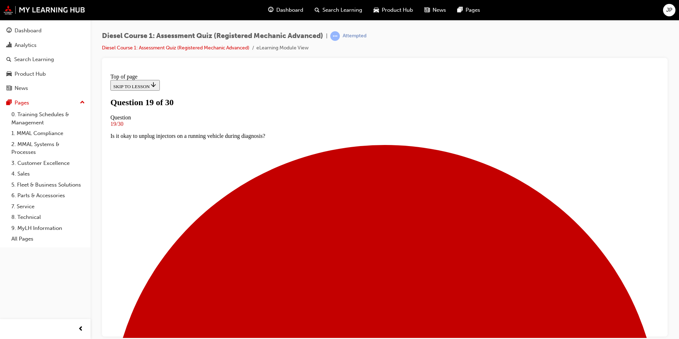
scroll to position [37, 0]
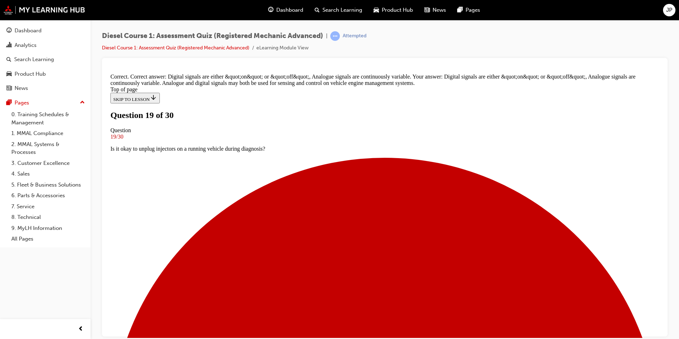
scroll to position [141, 0]
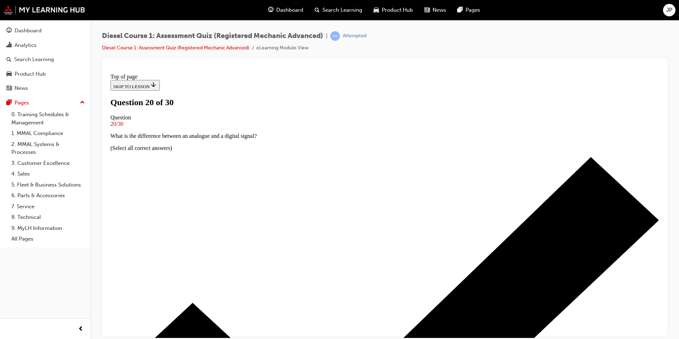
scroll to position [1, 0]
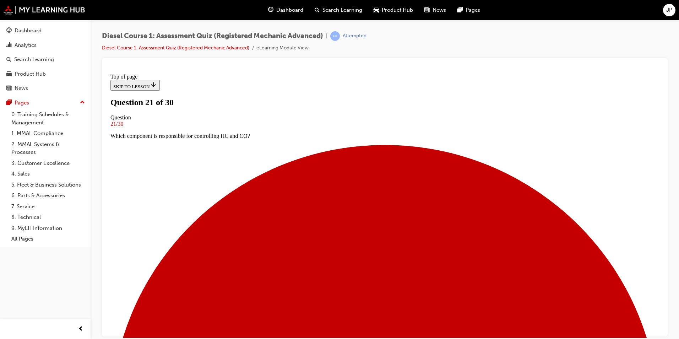
scroll to position [1, 0]
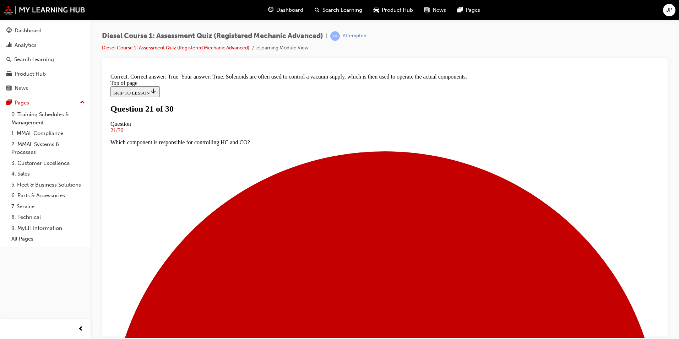
scroll to position [0, 0]
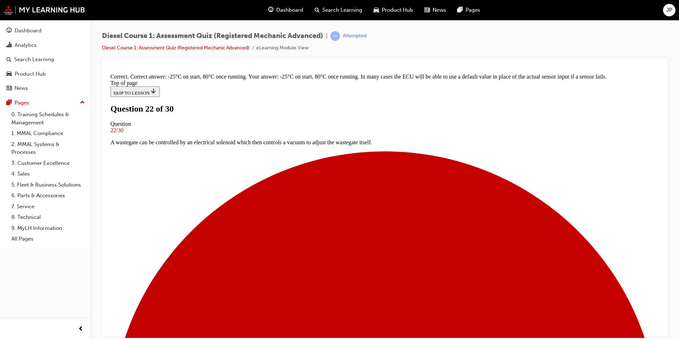
scroll to position [141, 0]
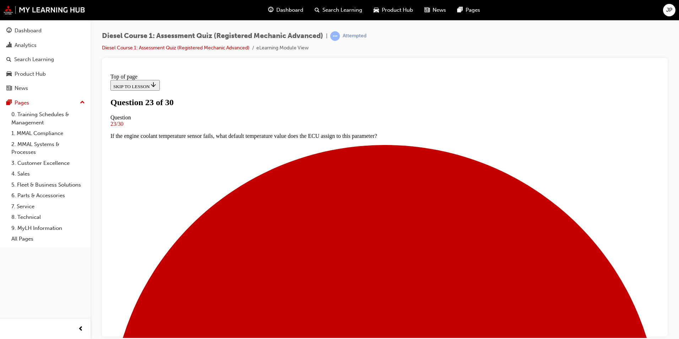
scroll to position [1, 0]
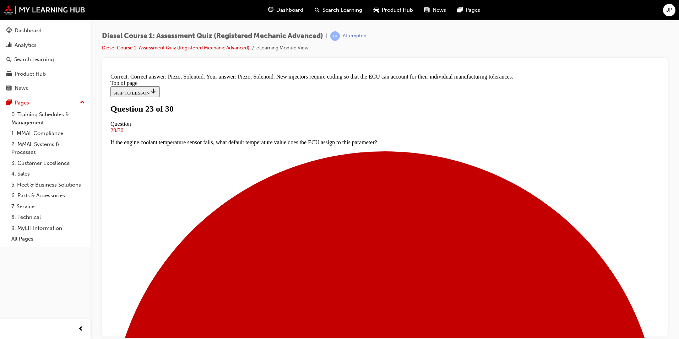
scroll to position [112, 0]
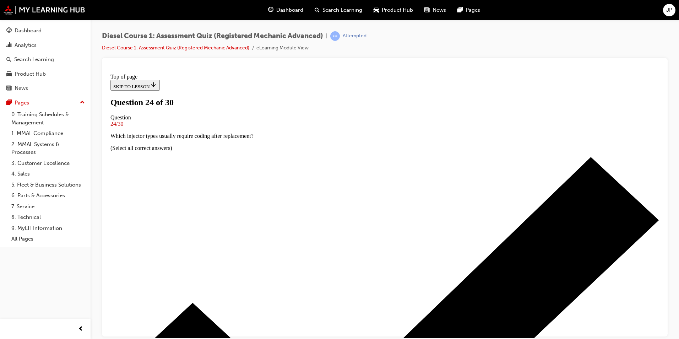
scroll to position [1, 0]
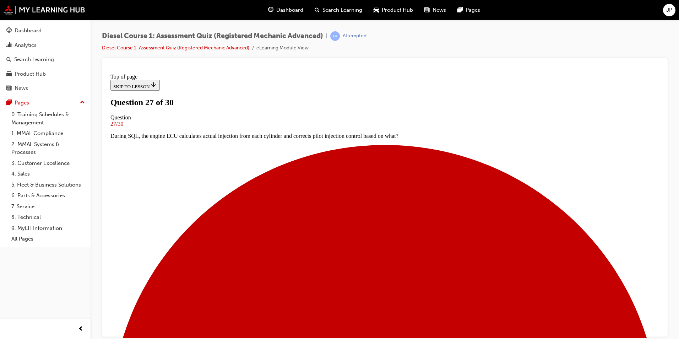
scroll to position [37, 0]
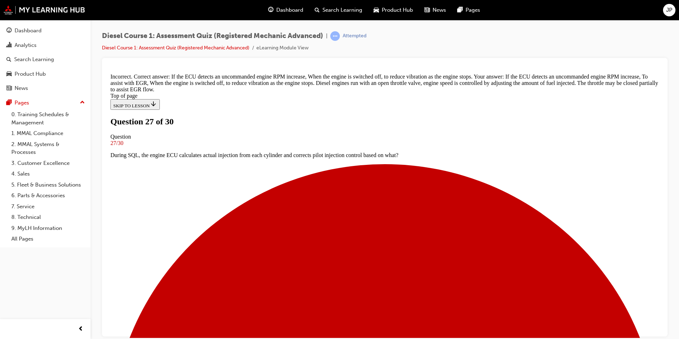
scroll to position [108, 0]
drag, startPoint x: 273, startPoint y: 195, endPoint x: 275, endPoint y: 189, distance: 6.6
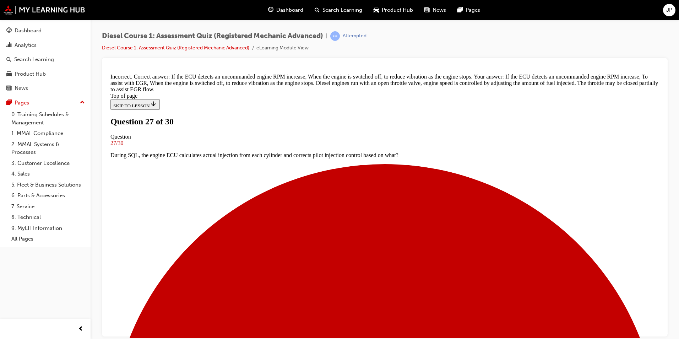
drag, startPoint x: 275, startPoint y: 189, endPoint x: 435, endPoint y: 206, distance: 160.8
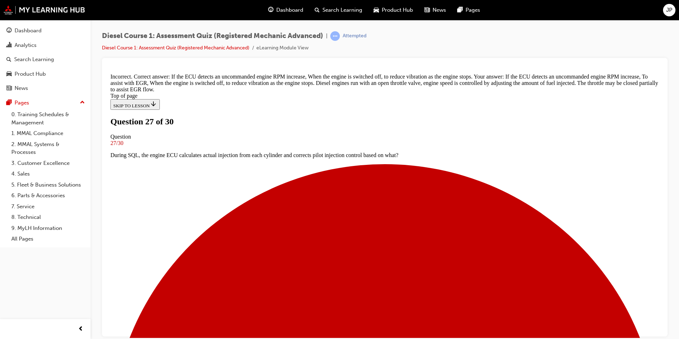
scroll to position [1, 0]
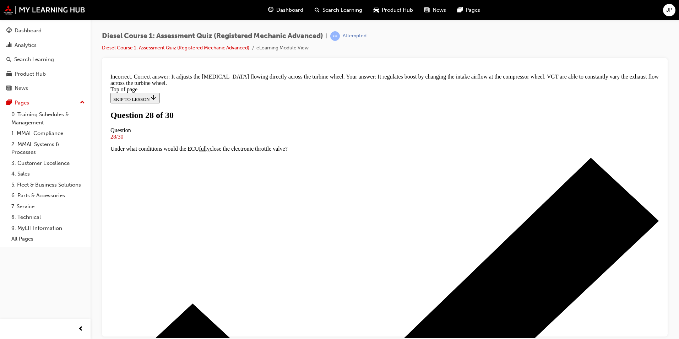
scroll to position [134, 0]
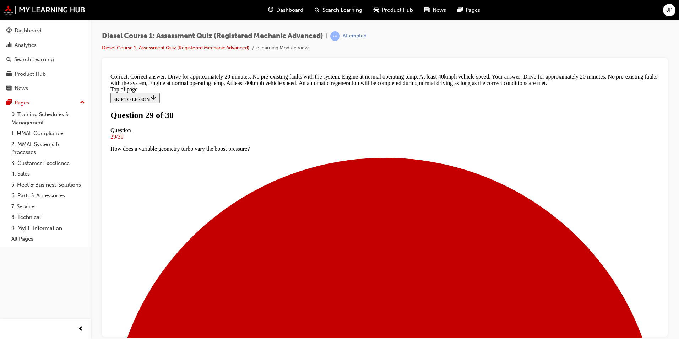
scroll to position [153, 0]
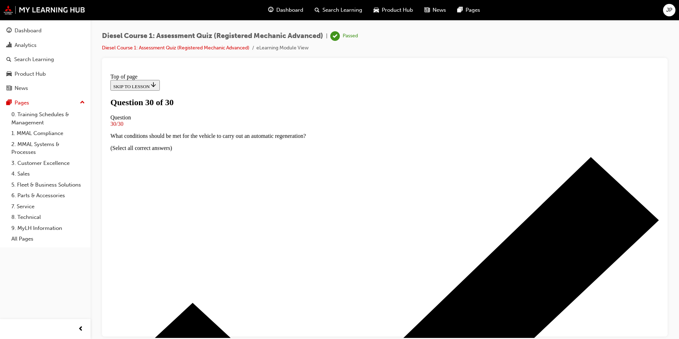
scroll to position [72, 0]
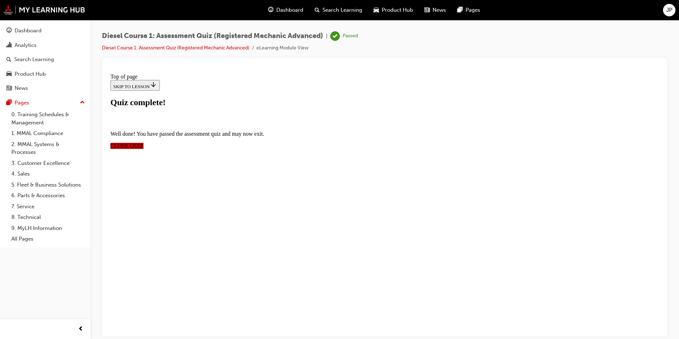
click at [144, 142] on span "CLOSE QUIZ" at bounding box center [126, 145] width 33 height 6
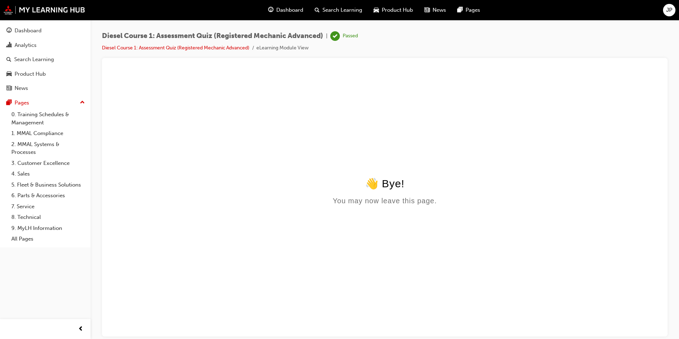
scroll to position [0, 0]
